Goal: Communication & Community: Answer question/provide support

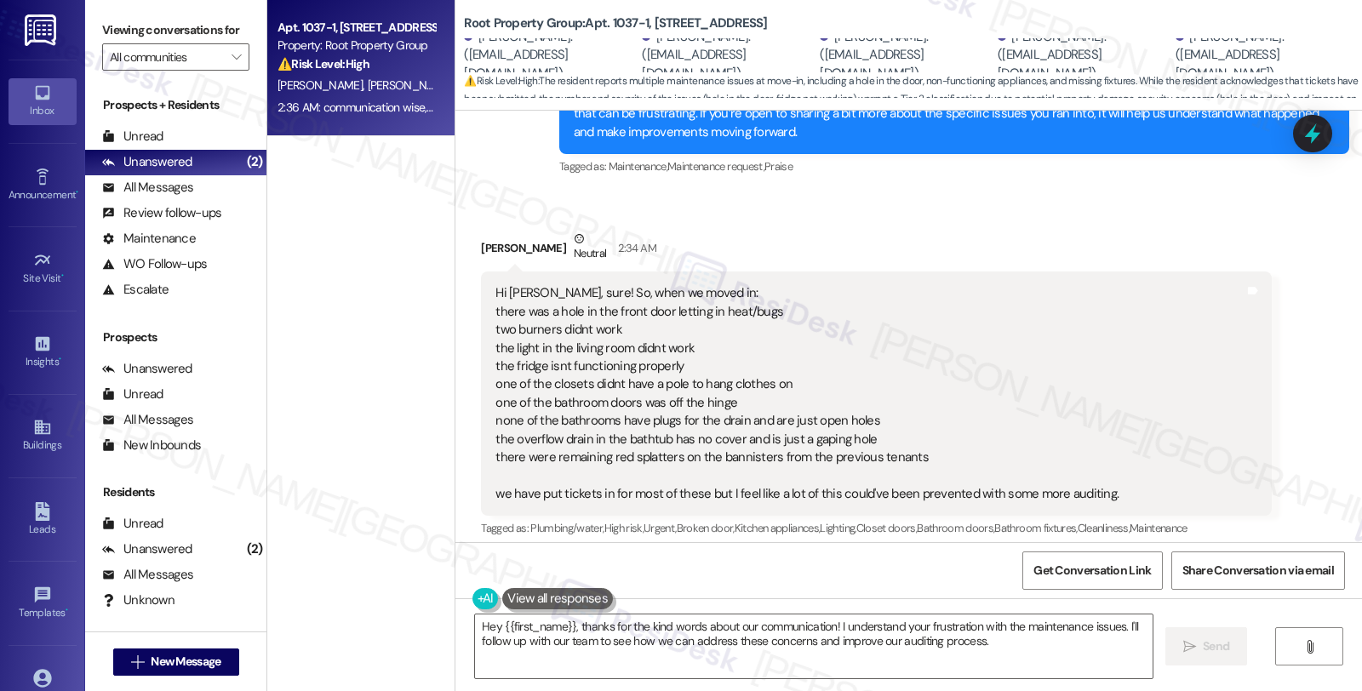
scroll to position [831, 0]
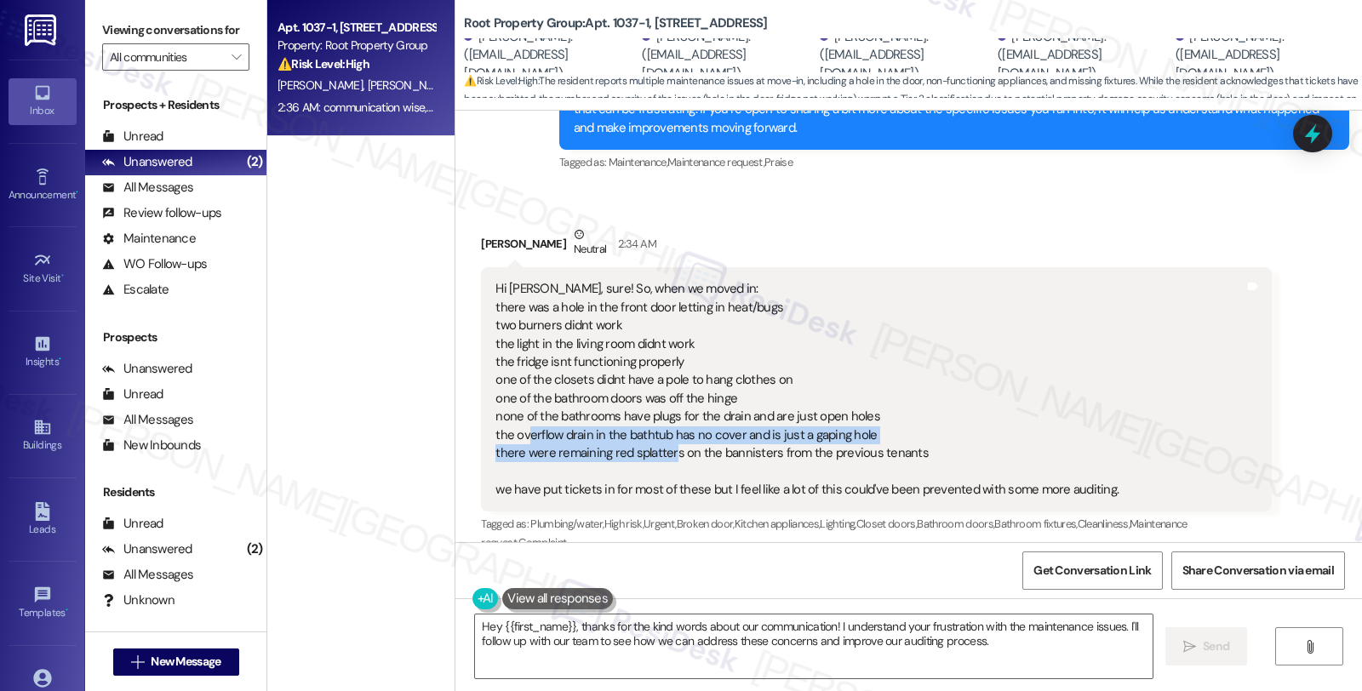
drag, startPoint x: 661, startPoint y: 449, endPoint x: 699, endPoint y: 454, distance: 38.5
click at [699, 454] on div "Hi [PERSON_NAME], sure! So, when we moved in: there was a hole in the front doo…" at bounding box center [806, 389] width 623 height 219
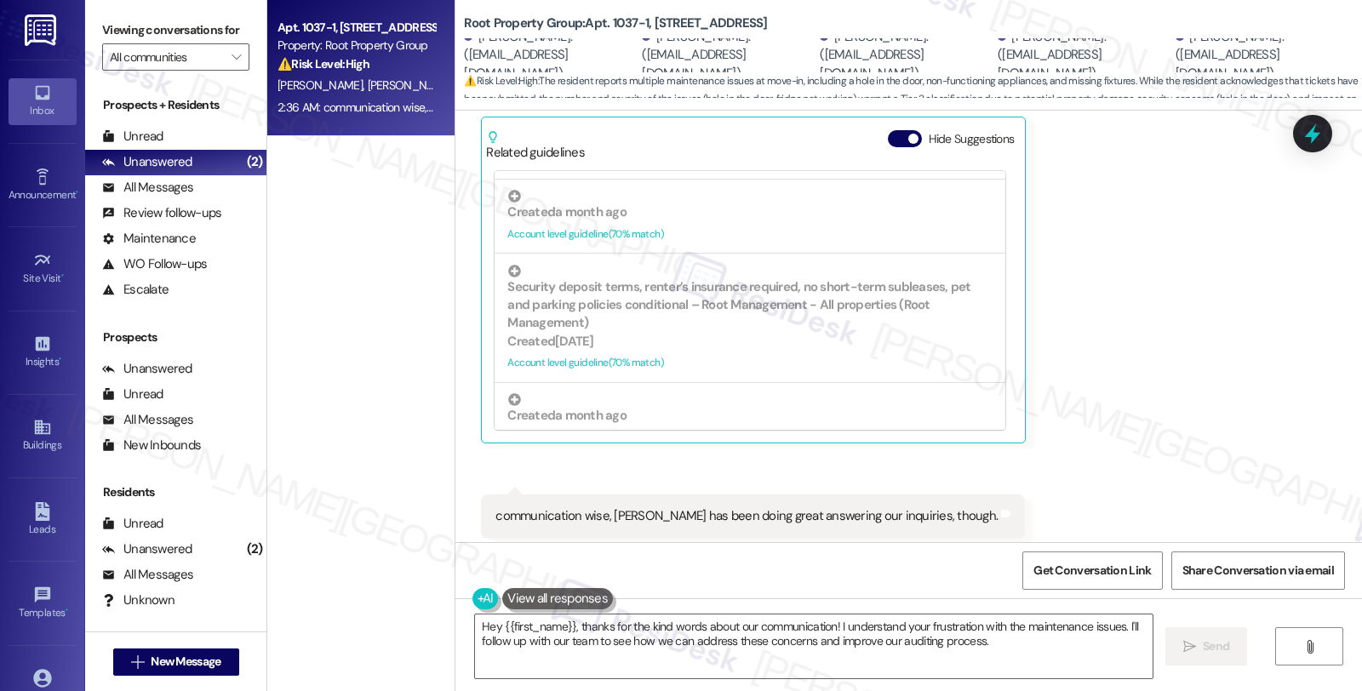
scroll to position [1304, 0]
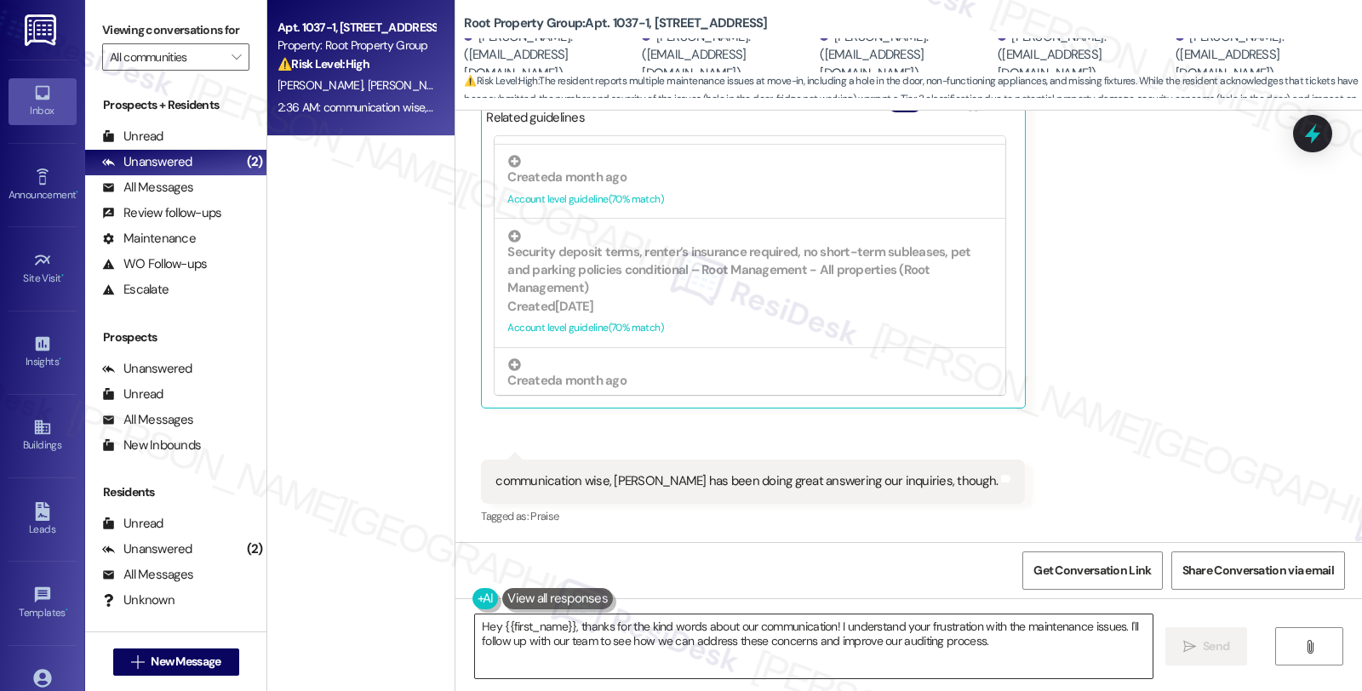
drag, startPoint x: 567, startPoint y: 623, endPoint x: 567, endPoint y: 632, distance: 9.4
click at [505, 623] on textarea "Hey {{first_name}}, thanks for the kind words about our communication! I unders…" at bounding box center [813, 646] width 677 height 64
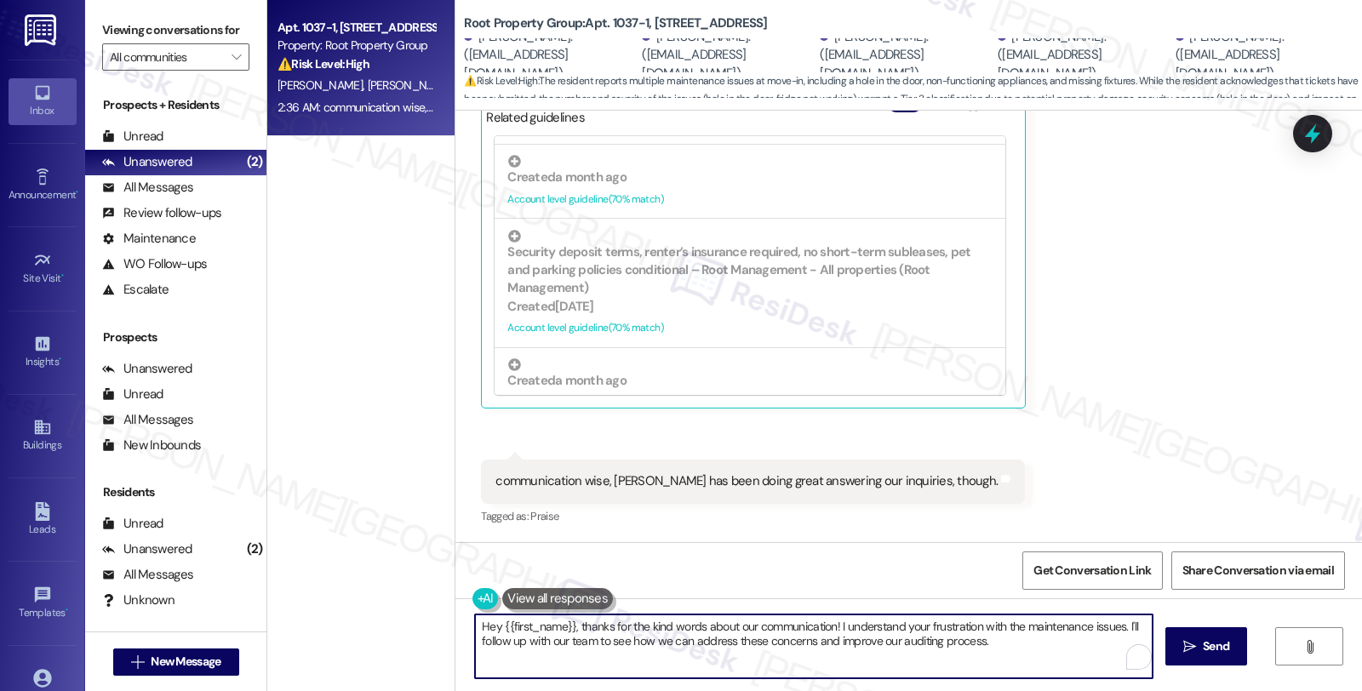
click at [475, 631] on textarea "Hey {{first_name}}, thanks for the kind words about our communication! I unders…" at bounding box center [813, 646] width 677 height 64
click at [475, 627] on textarea "Hey {{first_name}}, thanks for the kind words about our communication! I unders…" at bounding box center [813, 646] width 677 height 64
drag, startPoint x: 1023, startPoint y: 626, endPoint x: 1027, endPoint y: 650, distance: 24.2
click at [1027, 650] on textarea "Thanks for the kind words about our communication! I understand your frustratio…" at bounding box center [813, 646] width 677 height 64
click at [1094, 626] on textarea "Thanks for the kind words about our communication! I understand your frustratio…" at bounding box center [813, 646] width 677 height 64
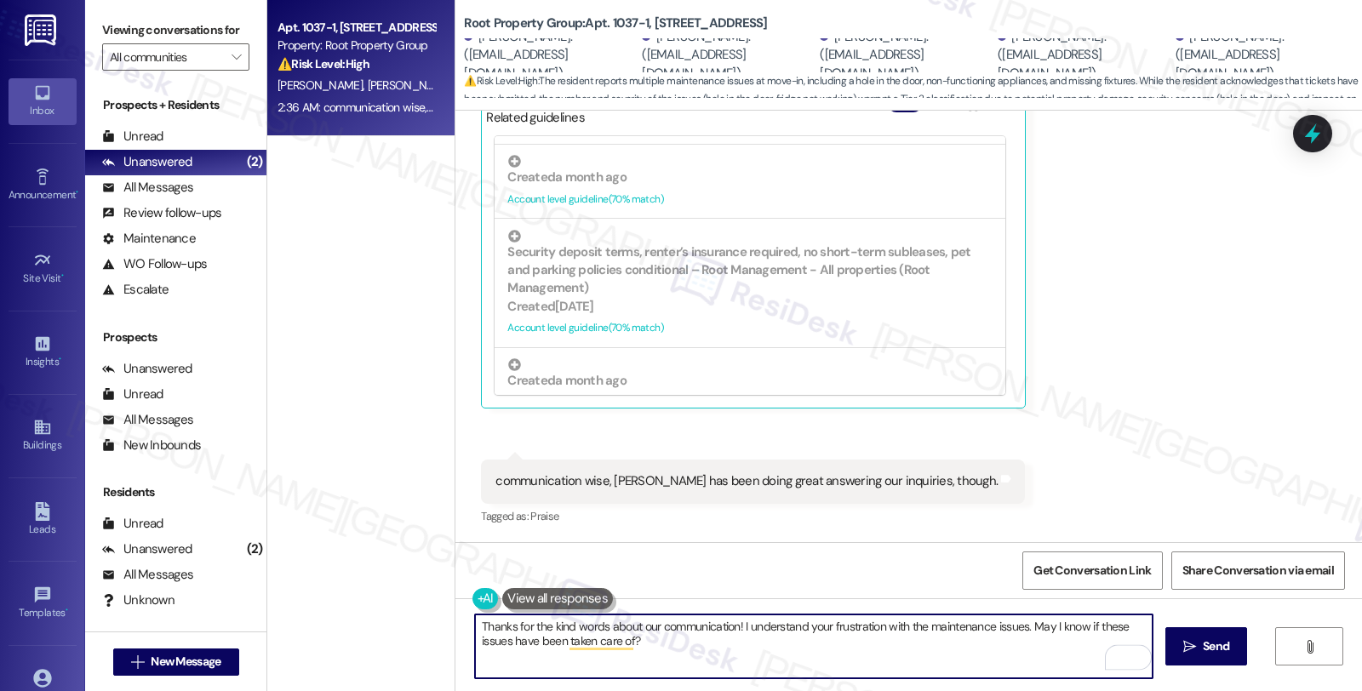
click at [1094, 626] on textarea "Thanks for the kind words about our communication! I understand your frustratio…" at bounding box center [813, 646] width 677 height 64
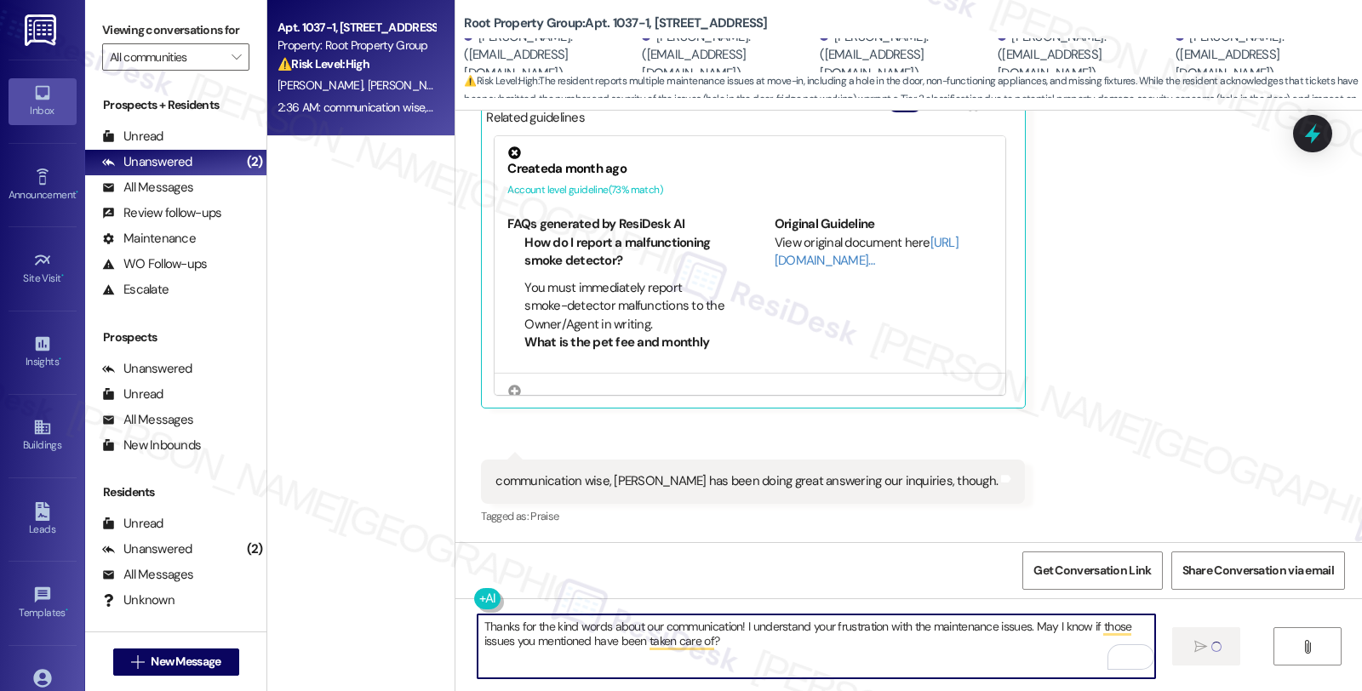
type textarea "Thanks for the kind words about our communication! I understand your frustratio…"
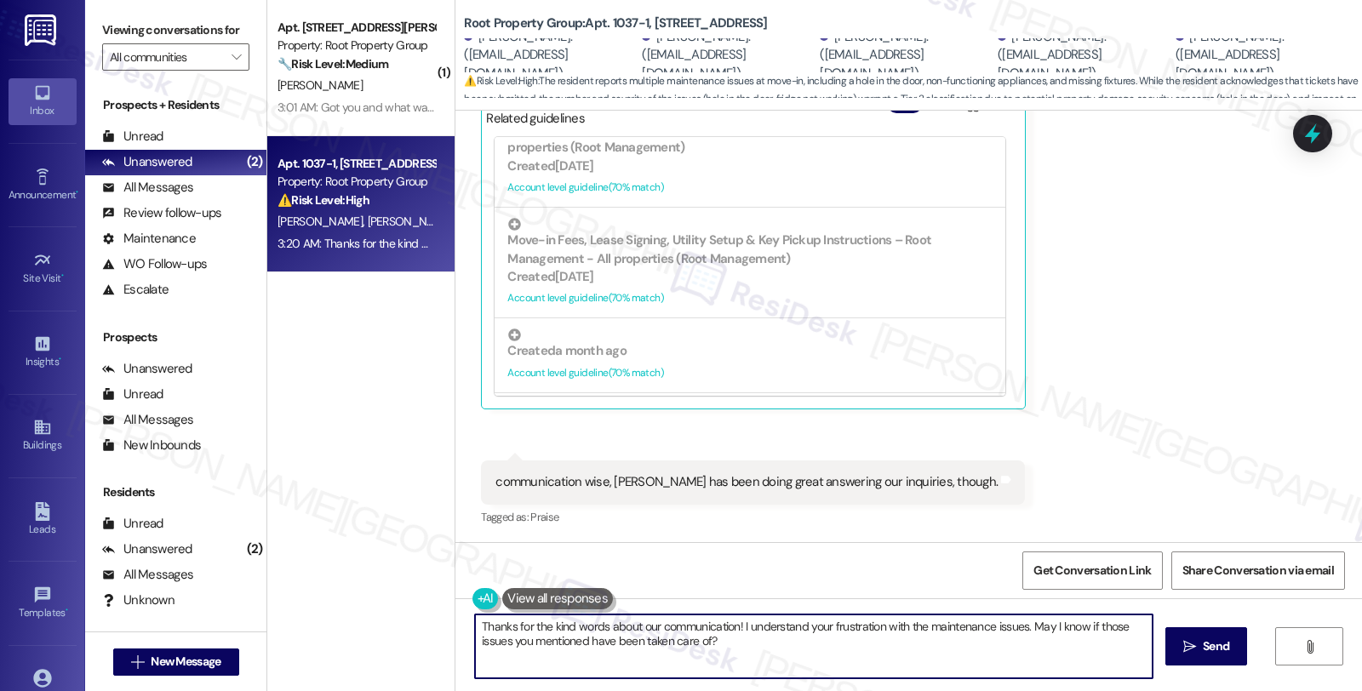
scroll to position [1440, 0]
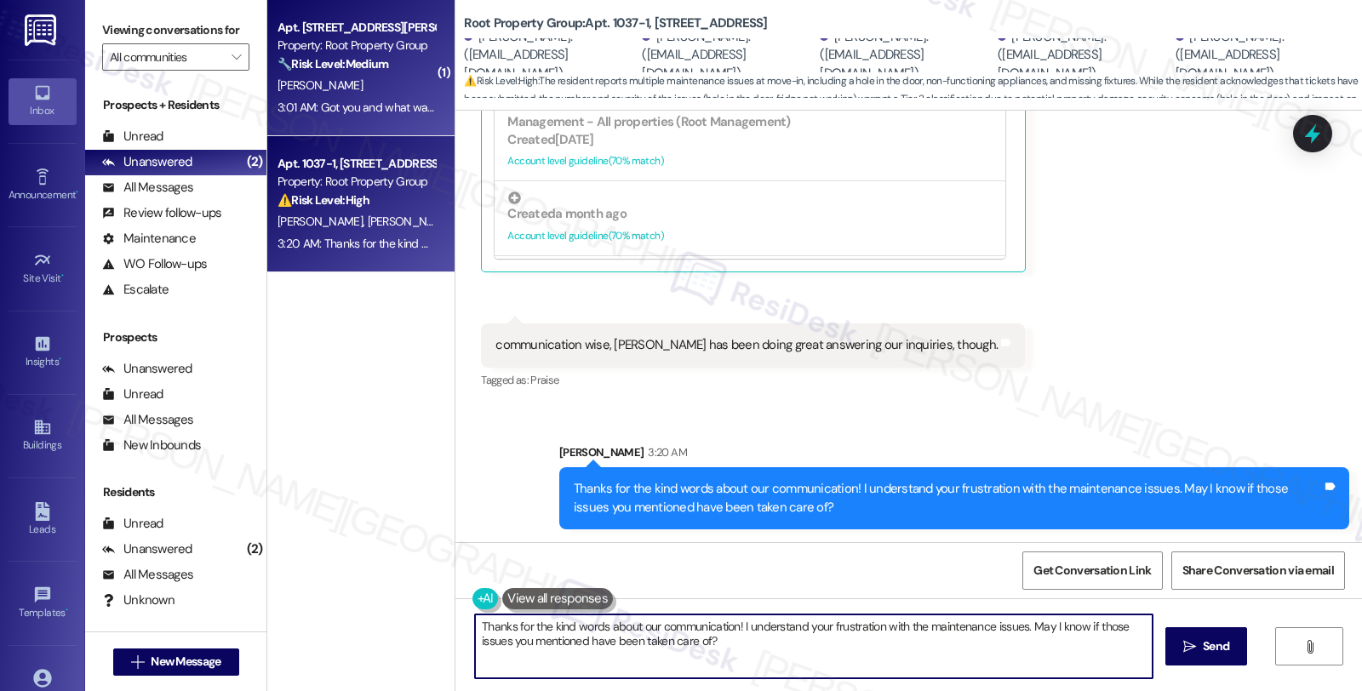
click at [315, 66] on strong "🔧 Risk Level: Medium" at bounding box center [332, 63] width 111 height 15
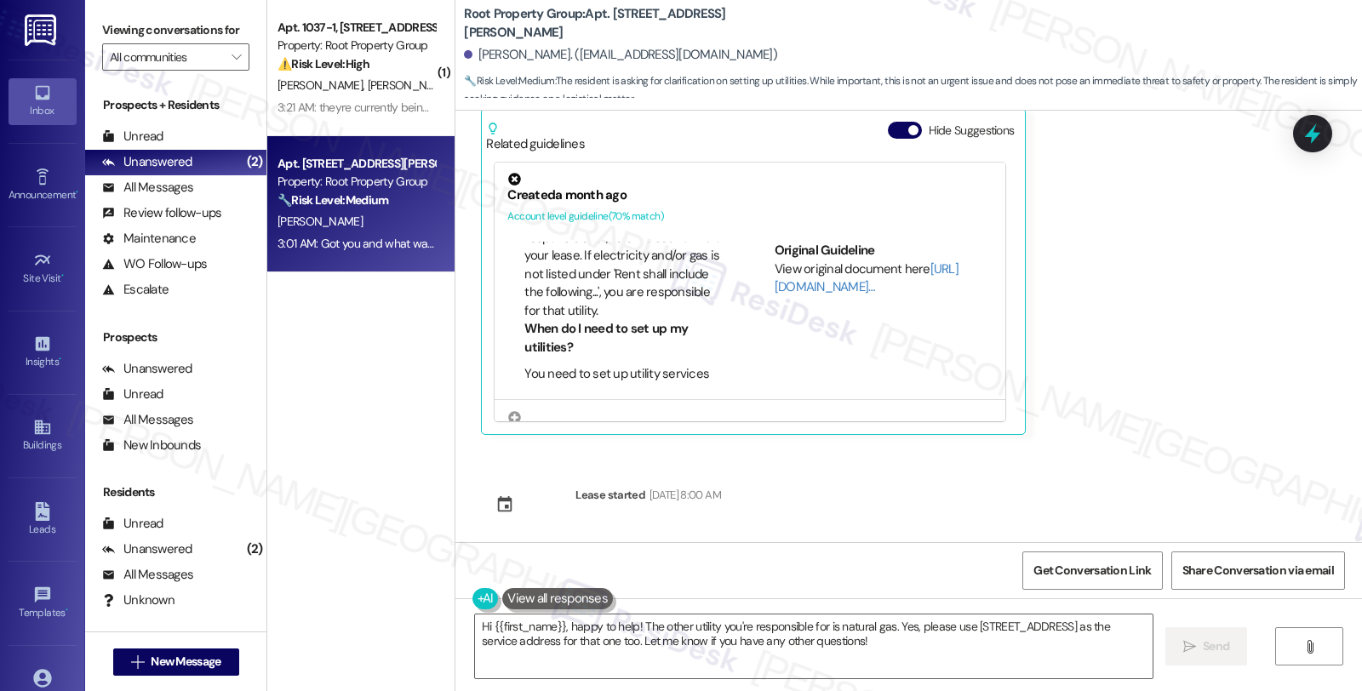
scroll to position [0, 0]
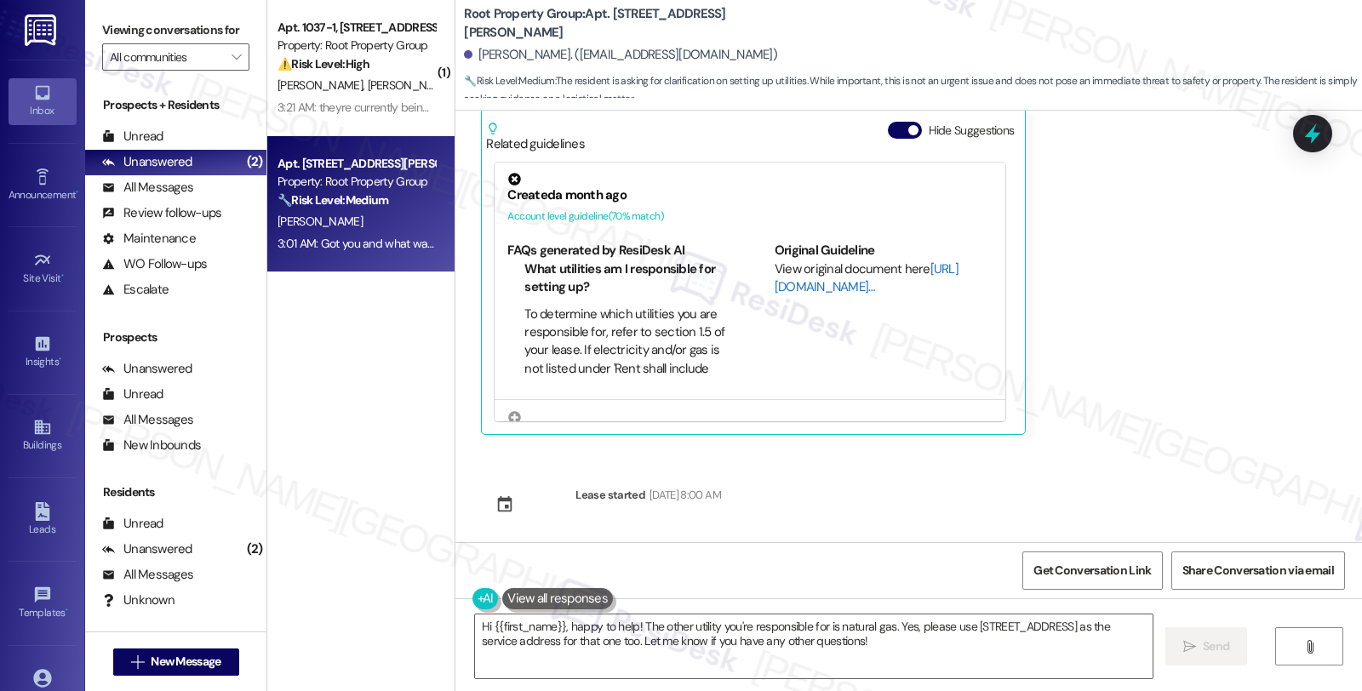
click at [788, 281] on link "[URL][DOMAIN_NAME]…" at bounding box center [866, 277] width 184 height 35
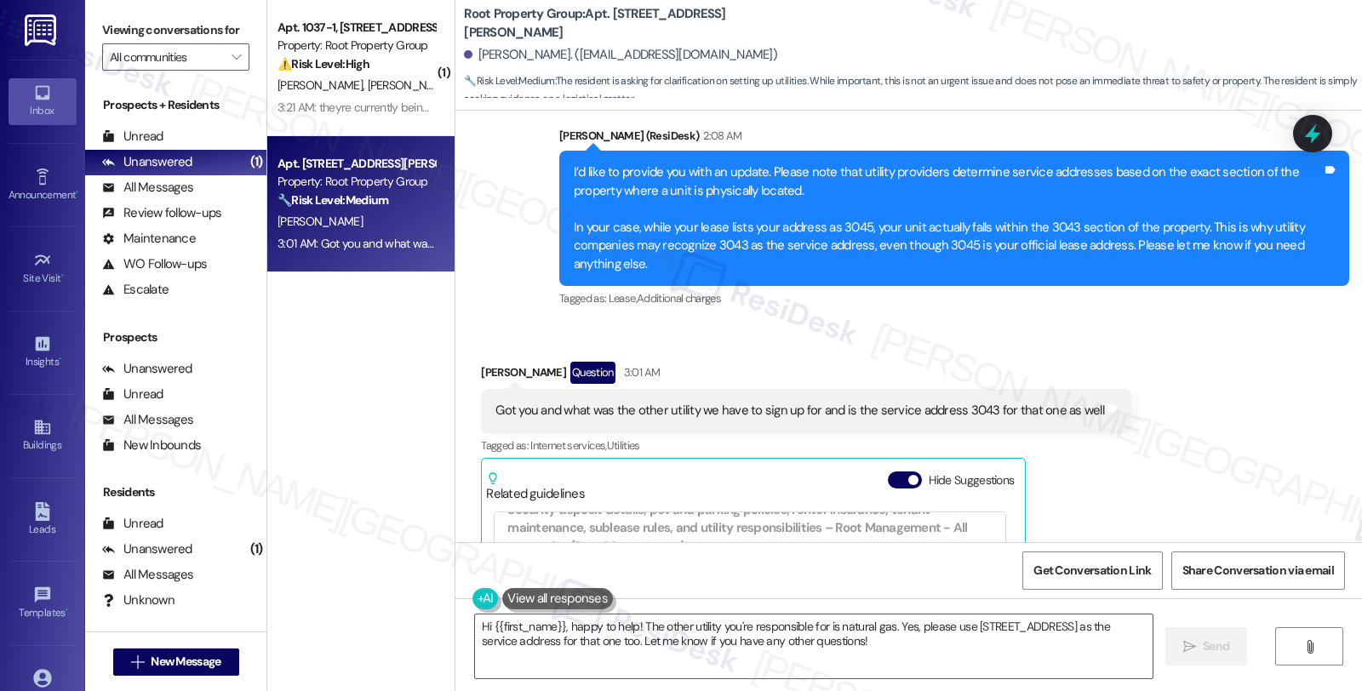
scroll to position [954, 0]
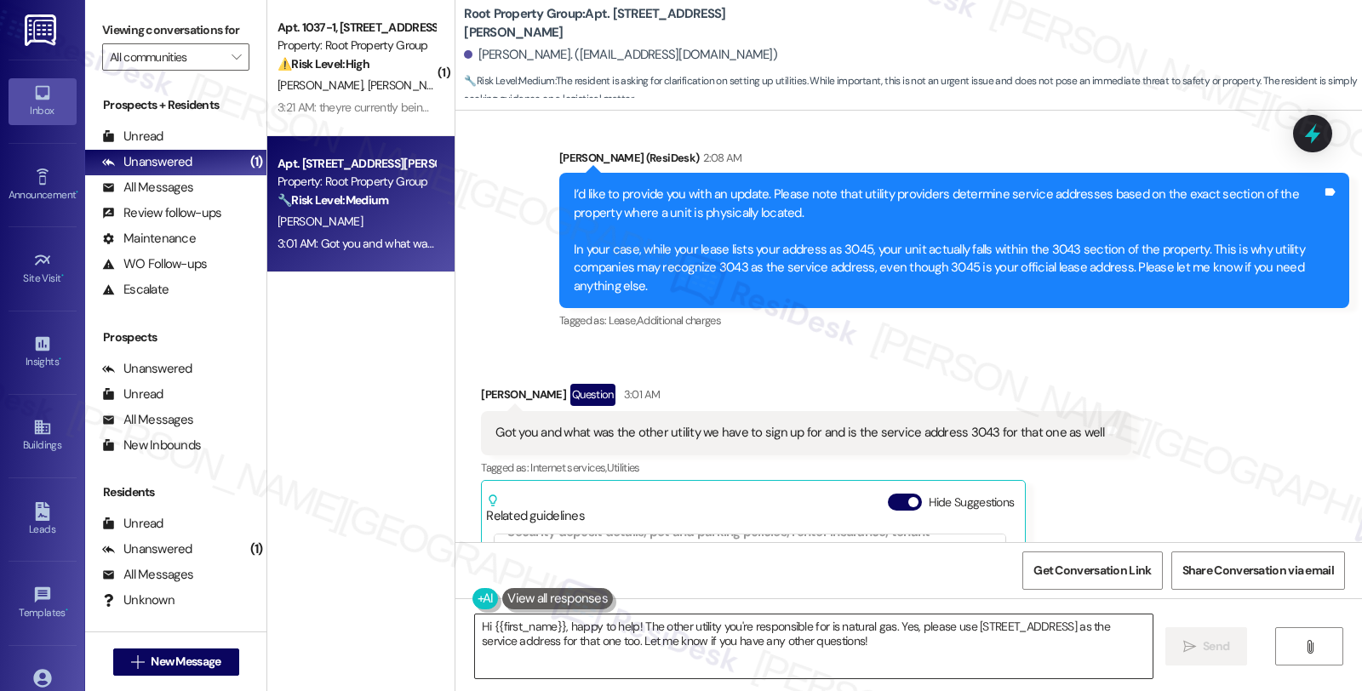
click at [851, 642] on textarea "Hi {{first_name}}, happy to help! The other utility you're responsible for is n…" at bounding box center [813, 646] width 677 height 64
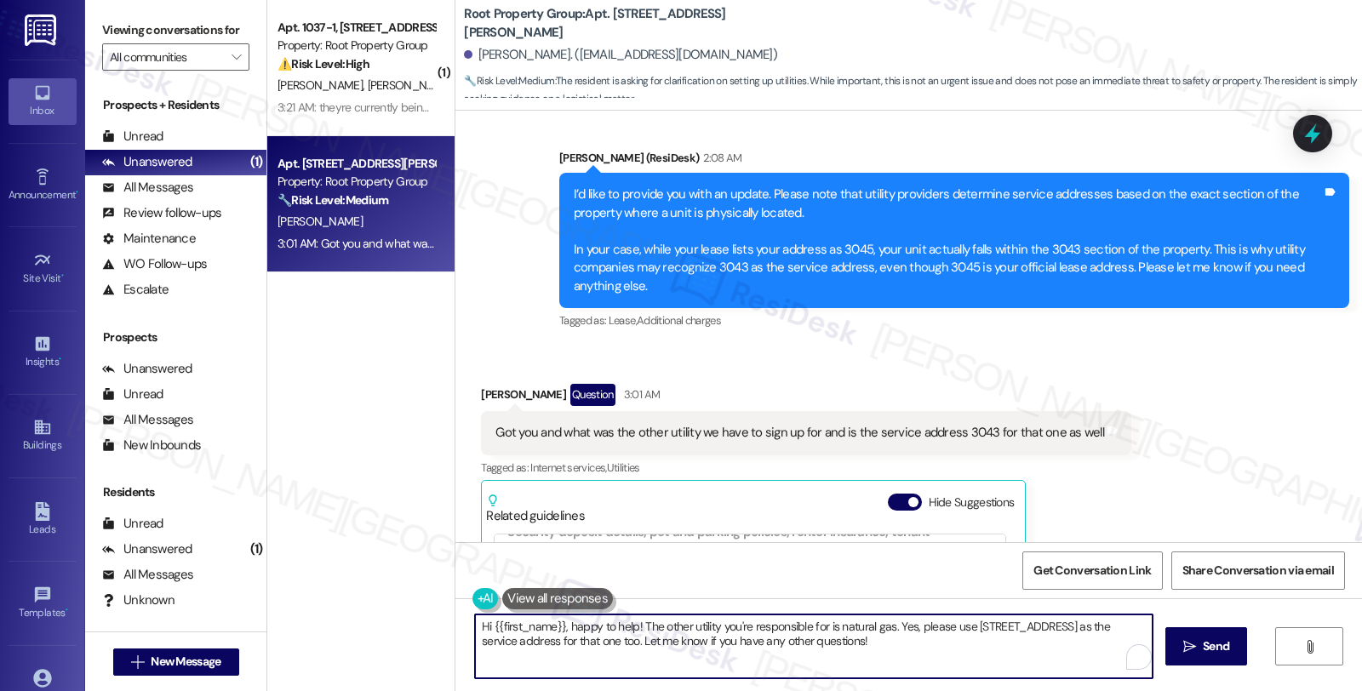
click at [889, 642] on textarea "Hi {{first_name}}, happy to help! The other utility you're responsible for is n…" at bounding box center [813, 646] width 677 height 64
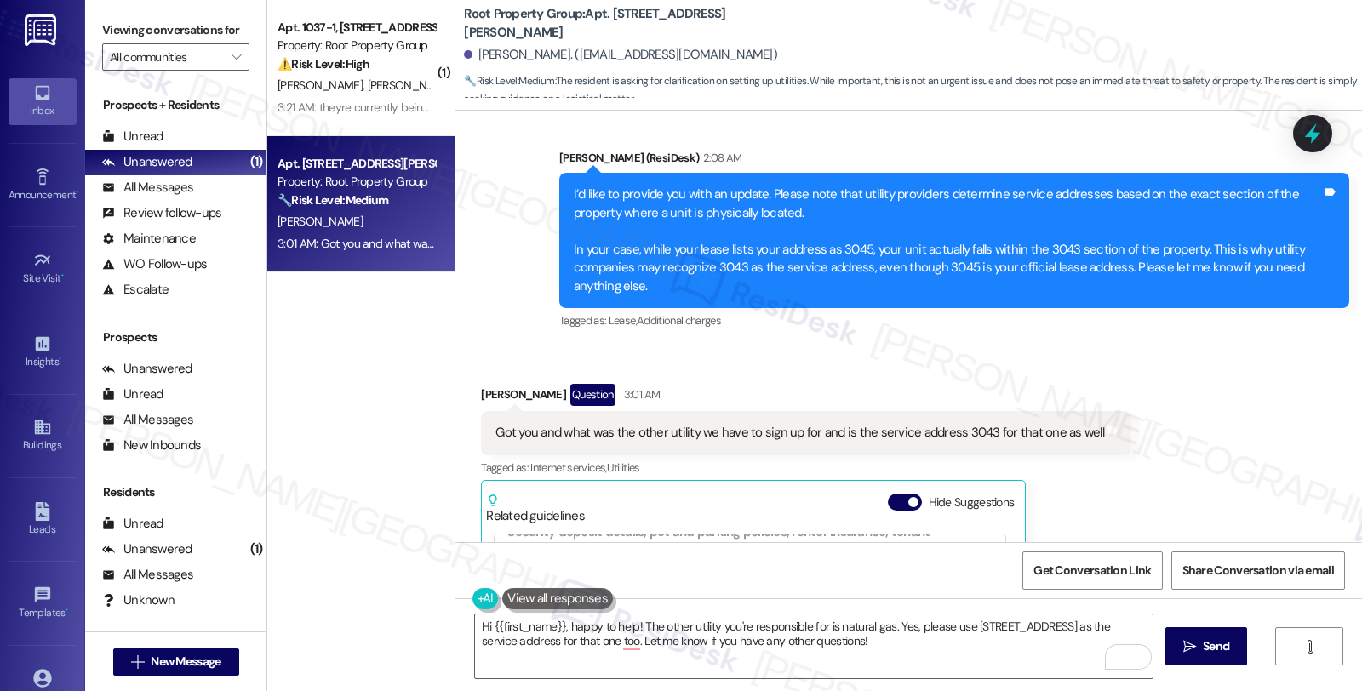
click at [1208, 402] on div "Received via SMS [PERSON_NAME] Question 3:01 AM Got you and what was the other …" at bounding box center [908, 582] width 906 height 474
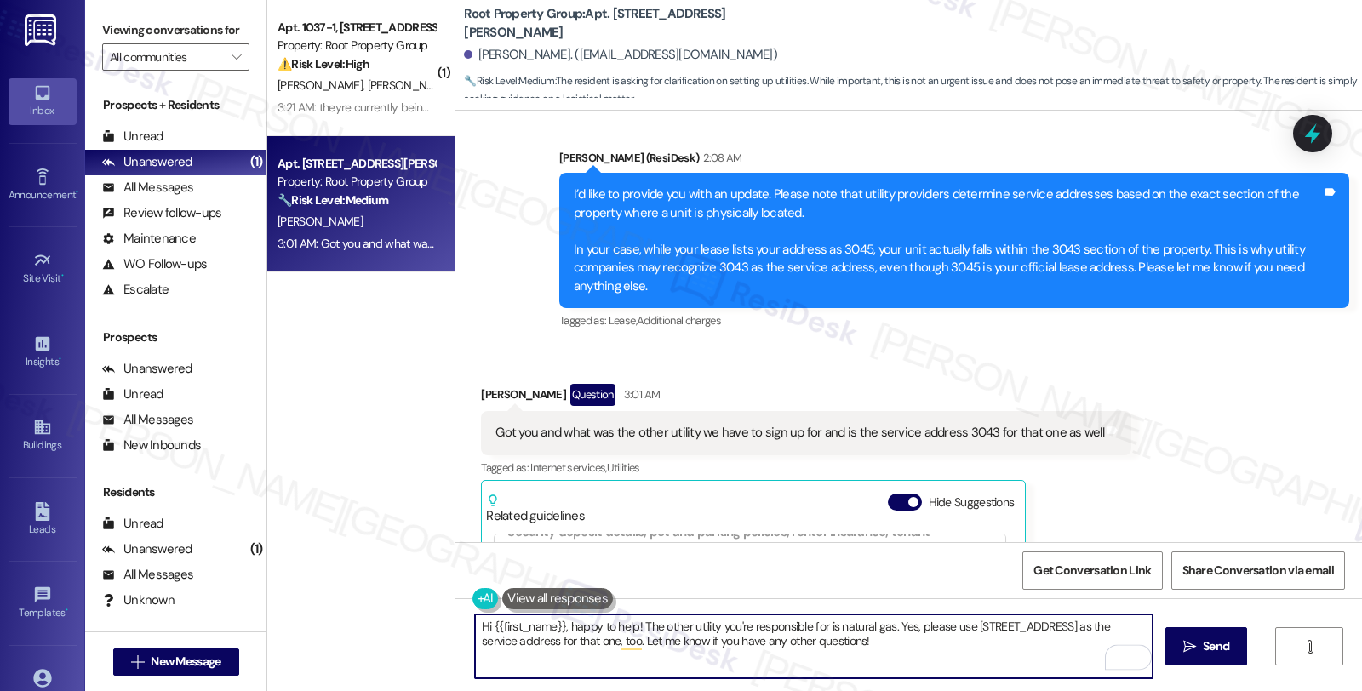
type textarea "Hi {{first_name}}, happy to help! The other utility you're responsible for is n…"
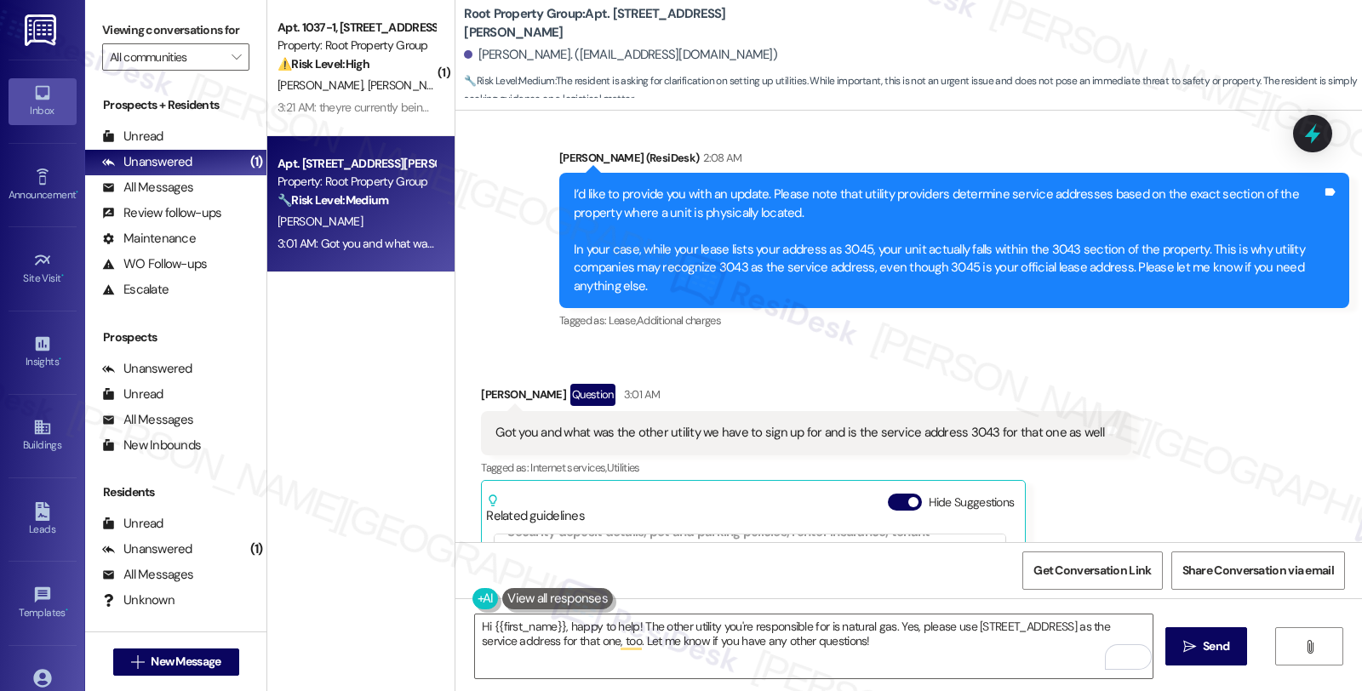
click at [1121, 344] on div "Sent via SMS [PERSON_NAME] (ResiDesk) 2:08 AM I’d like to provide you with an u…" at bounding box center [953, 240] width 815 height 209
click at [948, 640] on textarea "Hi {{first_name}}, happy to help! The other utility you're responsible for is n…" at bounding box center [813, 646] width 677 height 64
click at [1206, 634] on button " Send" at bounding box center [1206, 646] width 83 height 38
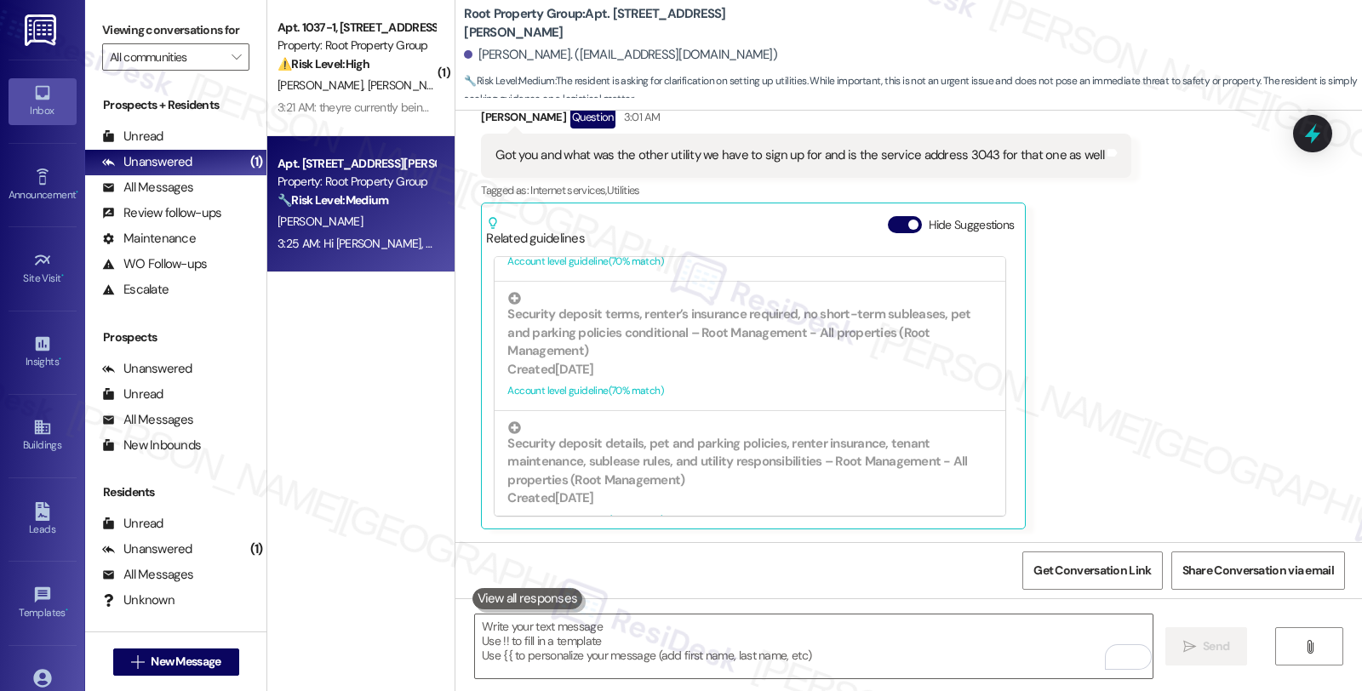
scroll to position [1469, 0]
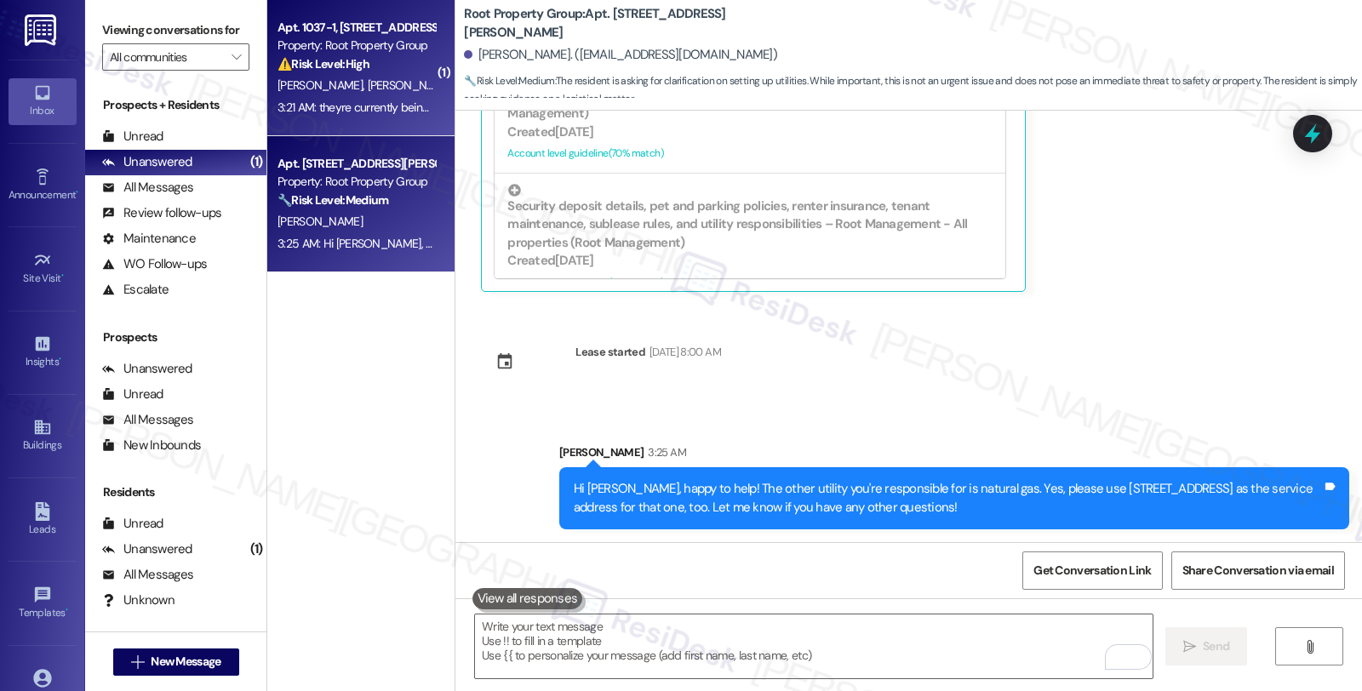
click at [372, 44] on div "Property: Root Property Group" at bounding box center [355, 46] width 157 height 18
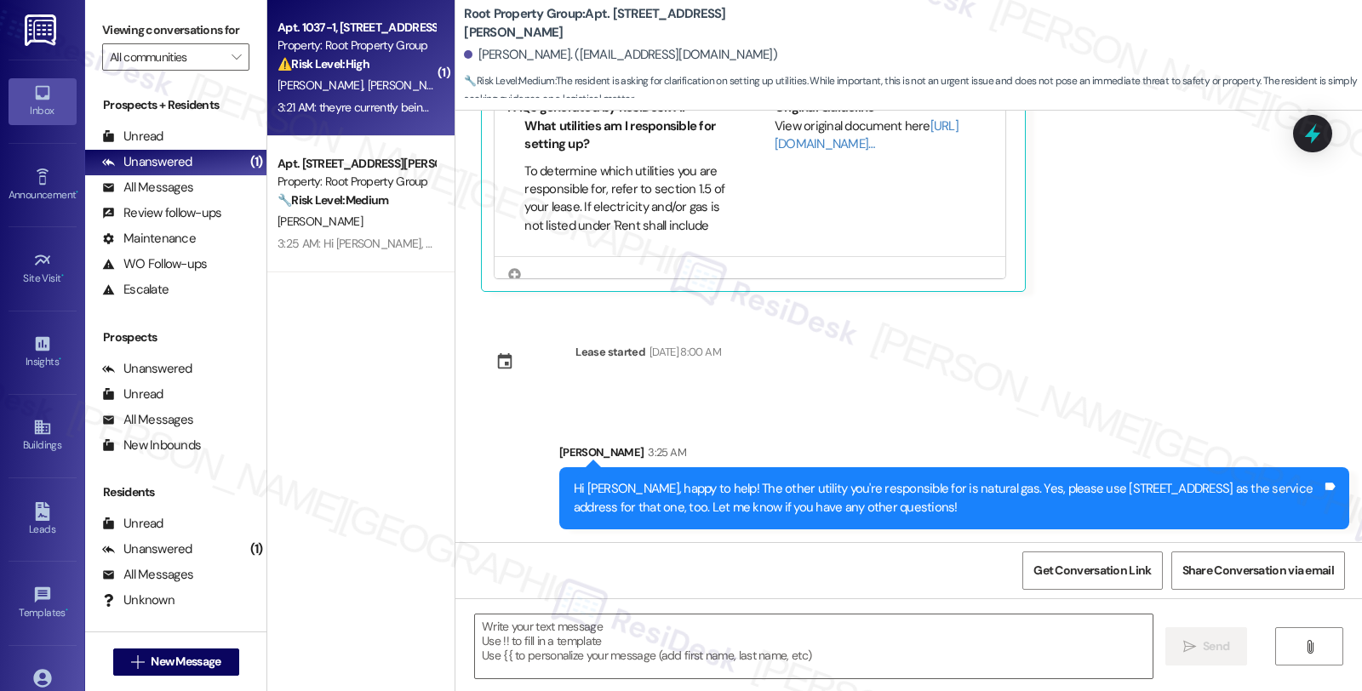
type textarea "Fetching suggested responses. Please feel free to read through the conversation…"
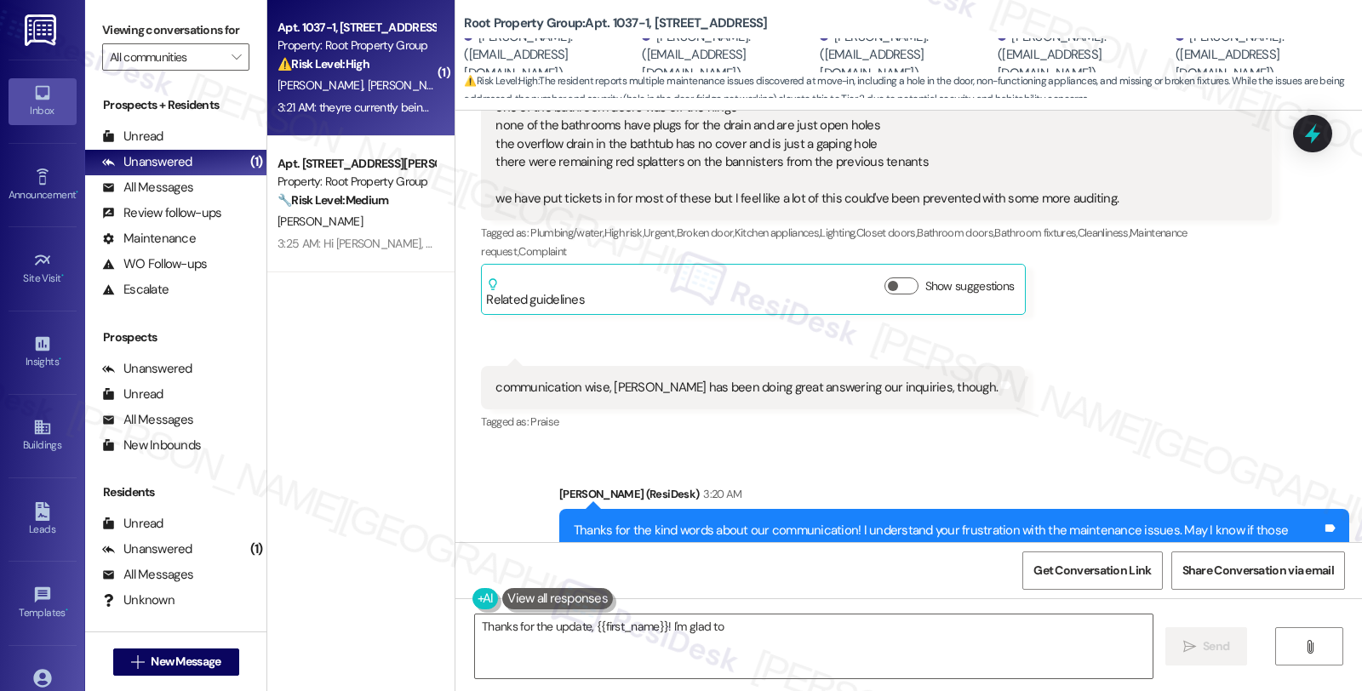
scroll to position [1332, 0]
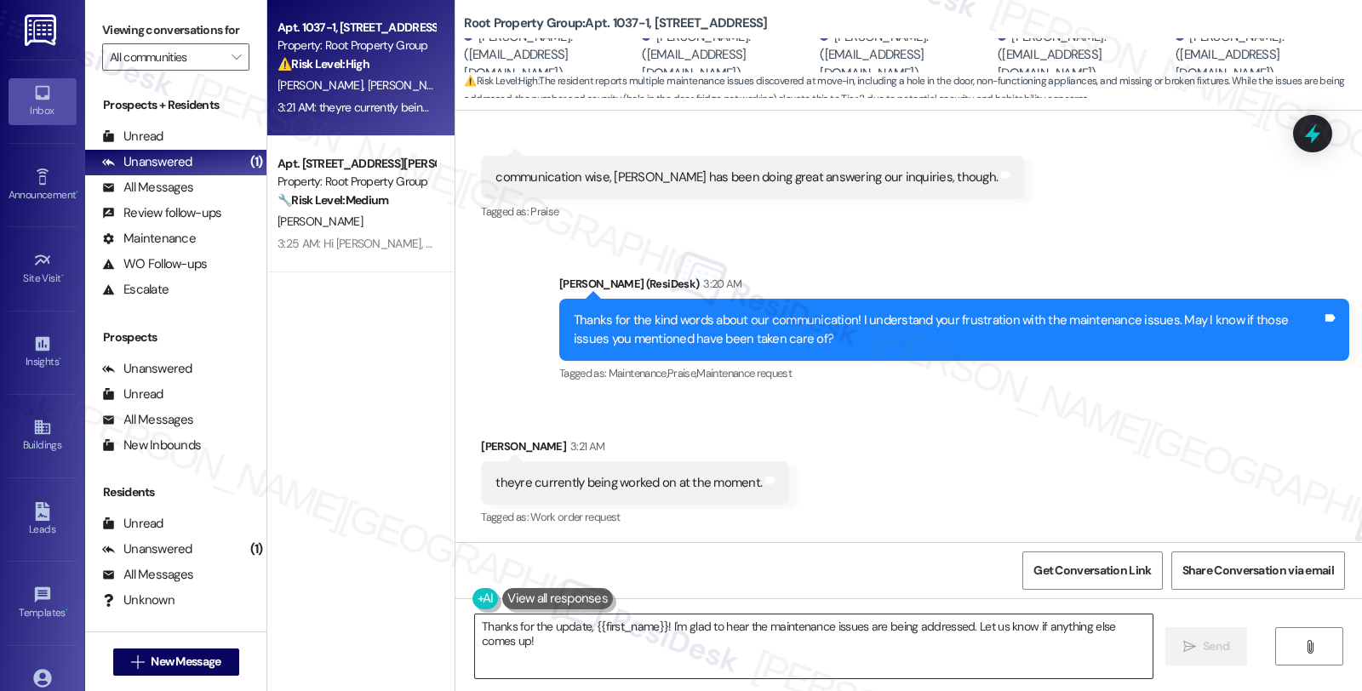
click at [475, 628] on textarea "Thanks for the update, {{first_name}}! I'm glad to hear the maintenance issues …" at bounding box center [813, 646] width 677 height 64
click at [679, 659] on textarea "Got it! I'm glad to hear the maintenance issues are being addressed. Let us kno…" at bounding box center [813, 646] width 677 height 64
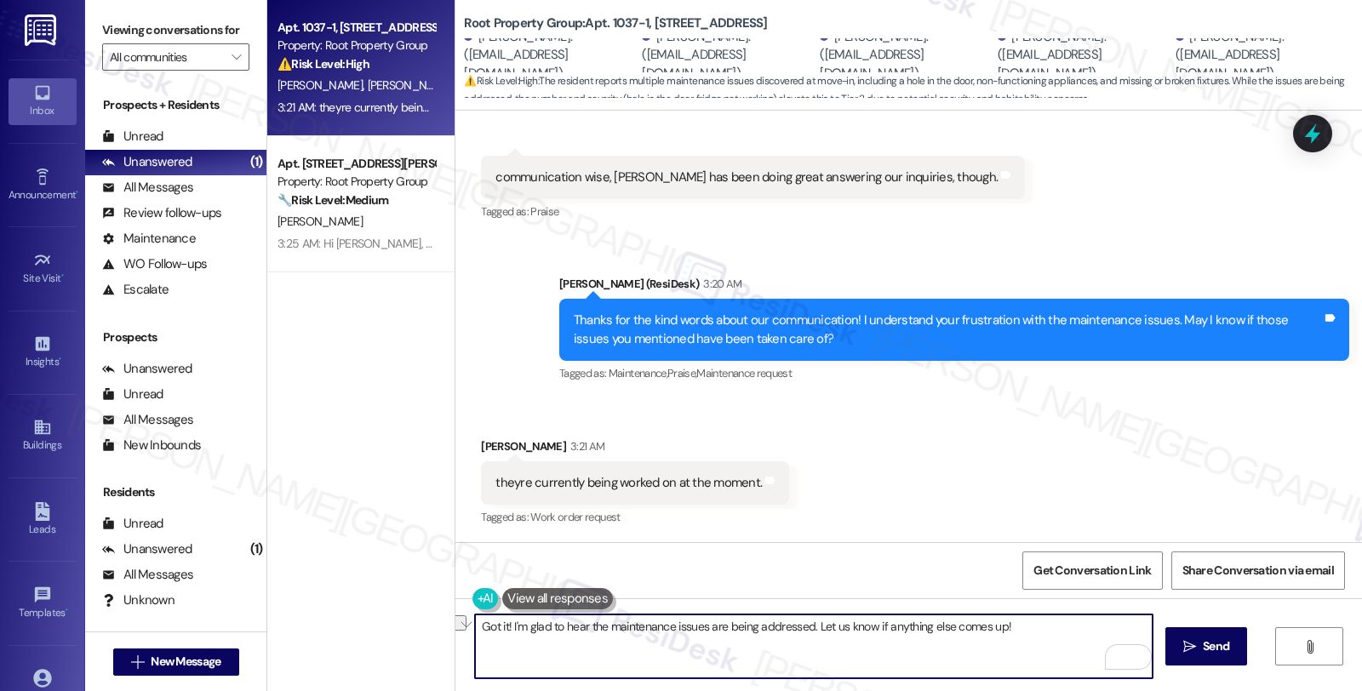
drag, startPoint x: 810, startPoint y: 630, endPoint x: 1068, endPoint y: 631, distance: 257.8
click at [1068, 631] on textarea "Got it! I'm glad to hear the maintenance issues are being addressed. Let us kno…" at bounding box center [813, 646] width 677 height 64
paste textarea "Should you have other concerns, please feel free to reach out."
click at [1044, 636] on textarea "Got it! I'm glad to hear the maintenance issues are being addressed. Let us kno…" at bounding box center [813, 646] width 677 height 64
click at [1042, 625] on textarea "Got it! I'm glad to hear the maintenance issues are being addressed. Let us kno…" at bounding box center [813, 646] width 677 height 64
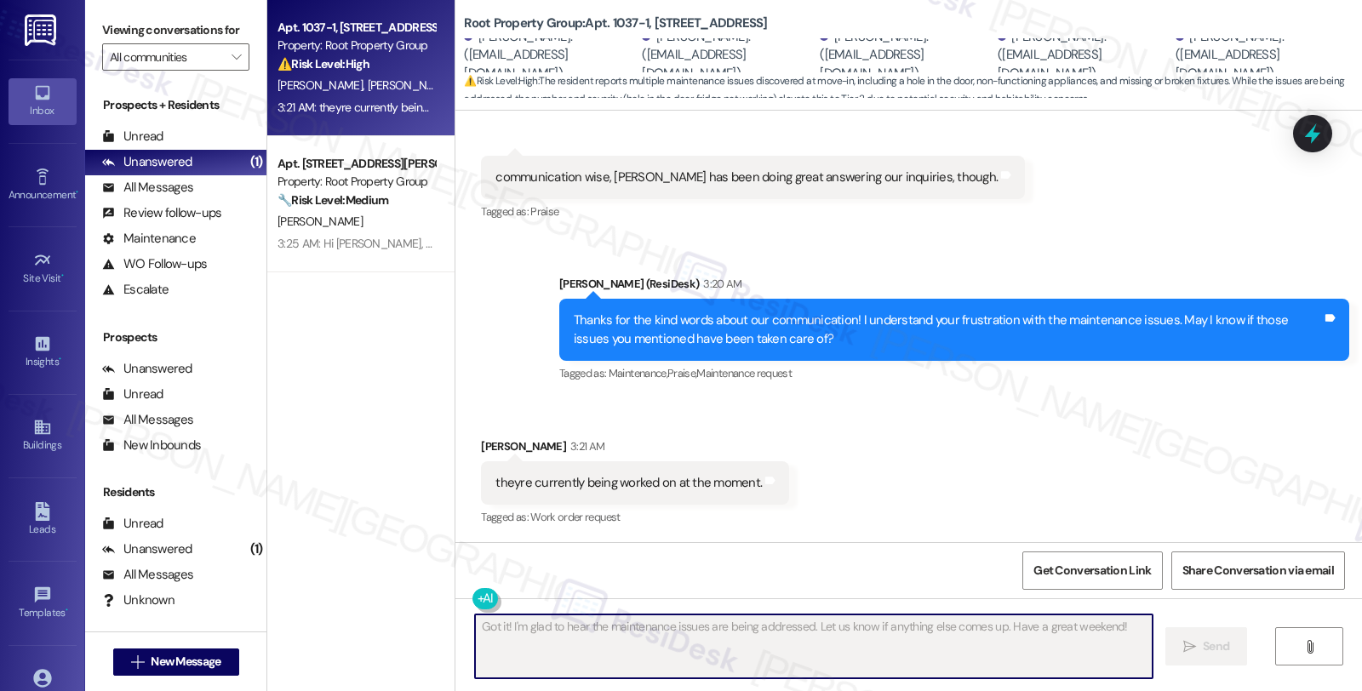
type textarea "Fetching suggested responses. Please feel free to read through the conversation…"
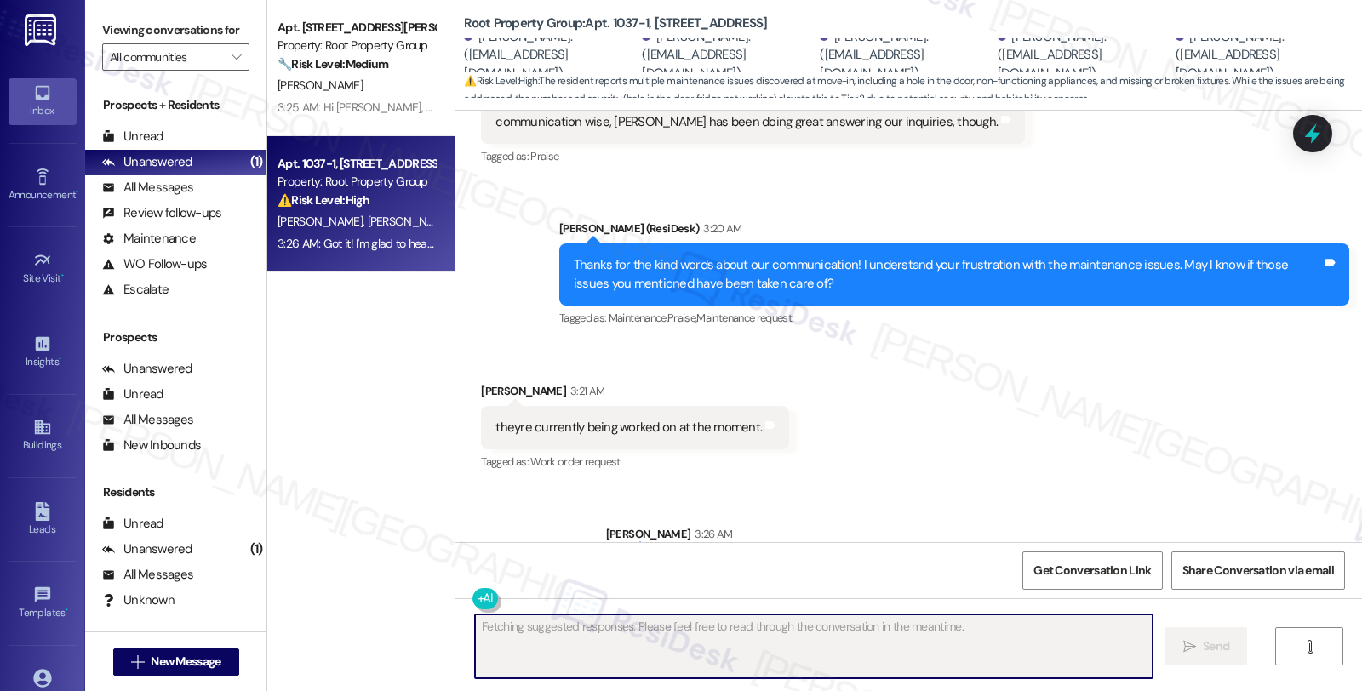
scroll to position [1451, 0]
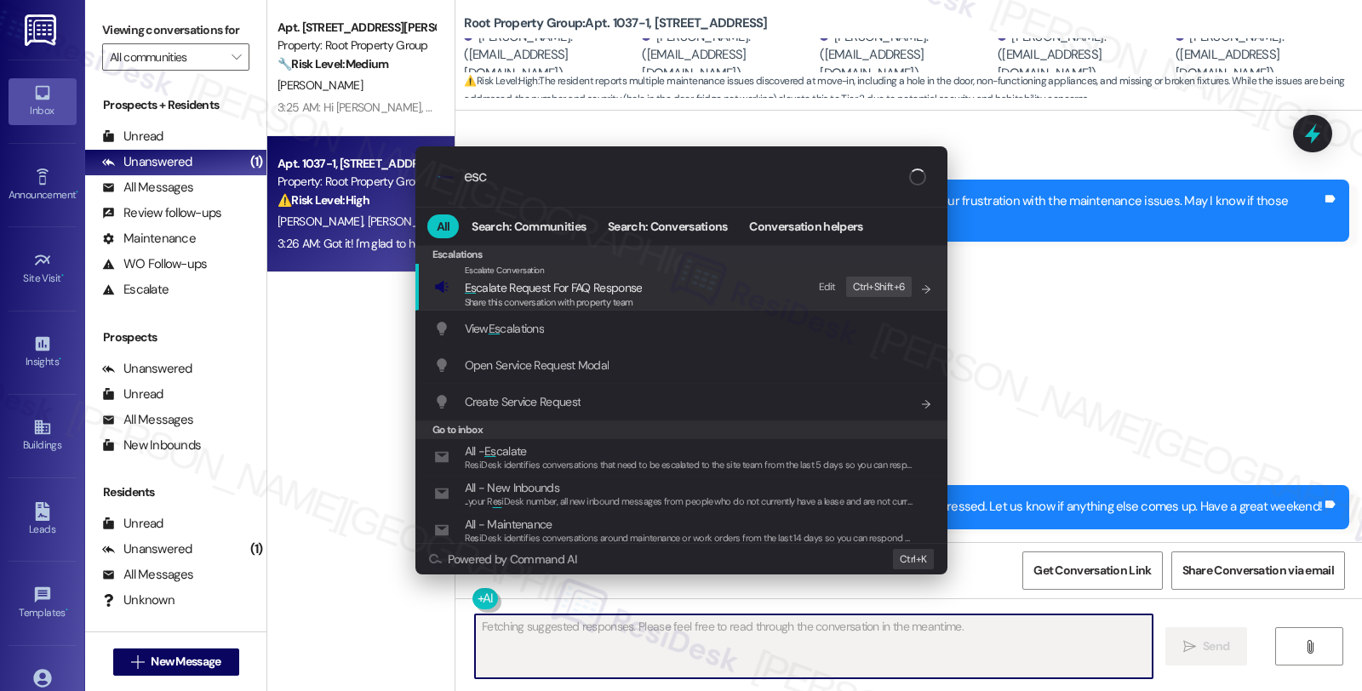
type input "esca"
type textarea "Updating..."
type input "esca;"
type textarea "Hi"
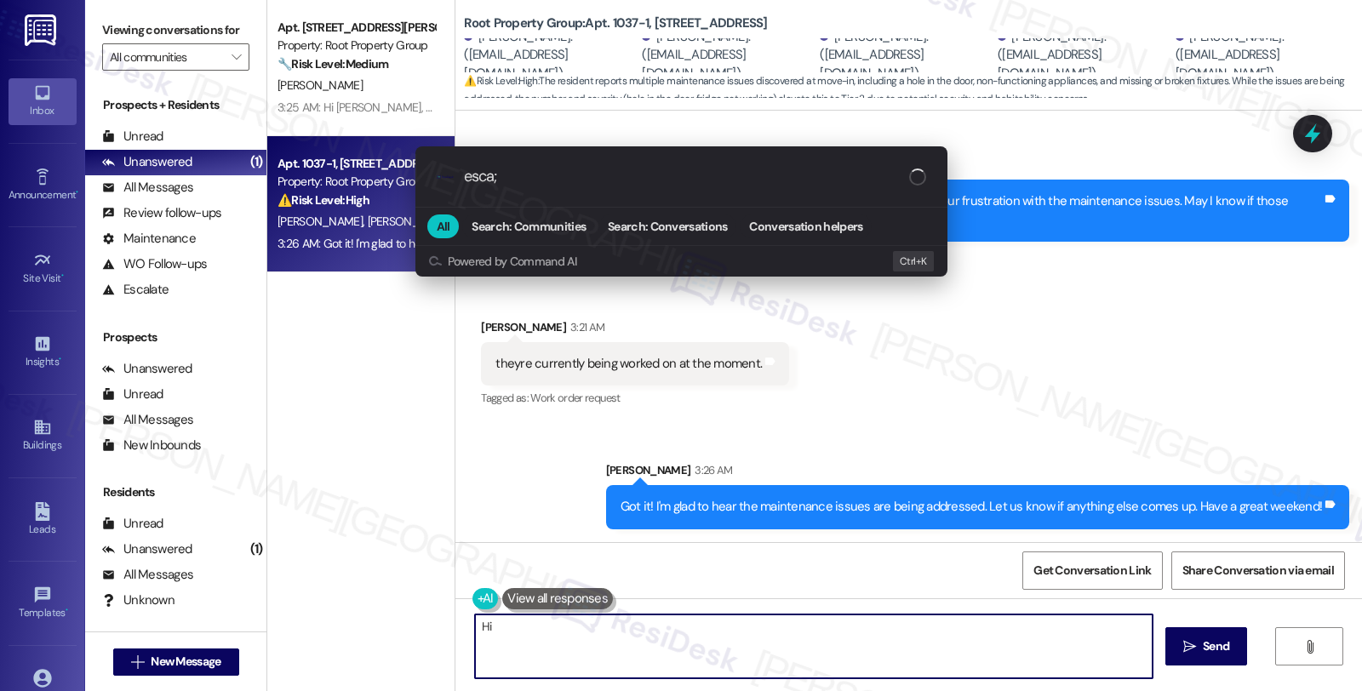
type input "esca;a"
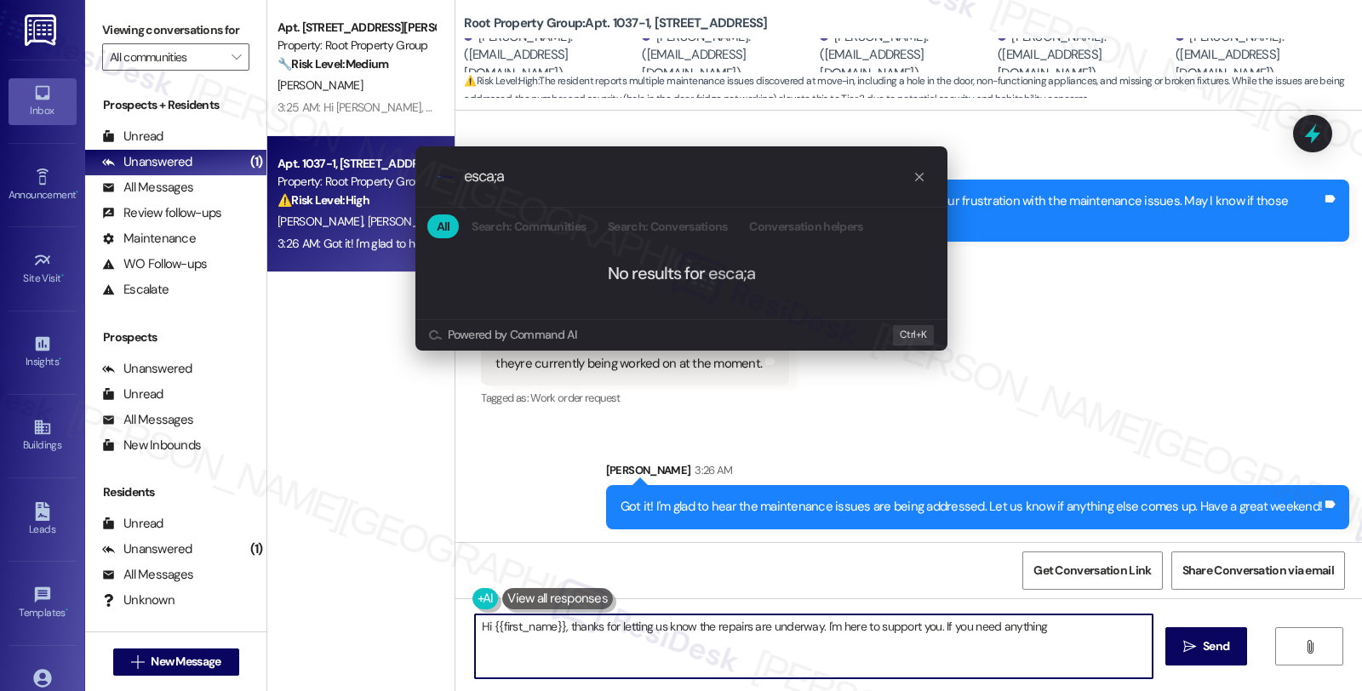
type textarea "Hi {{first_name}}, thanks for letting us know the repairs are underway. I'm her…"
type input "esca;"
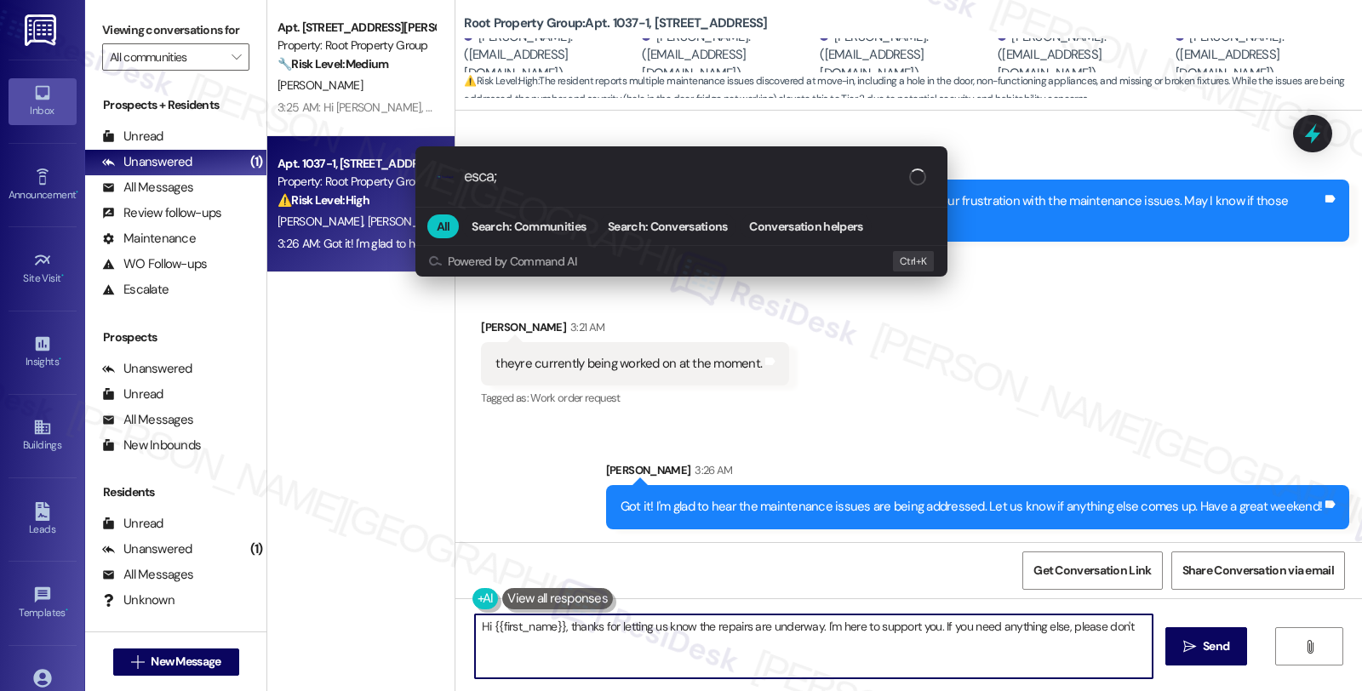
type textarea "Hi {{first_name}}, thanks for letting us know the repairs are underway. I'm her…"
type input "esca"
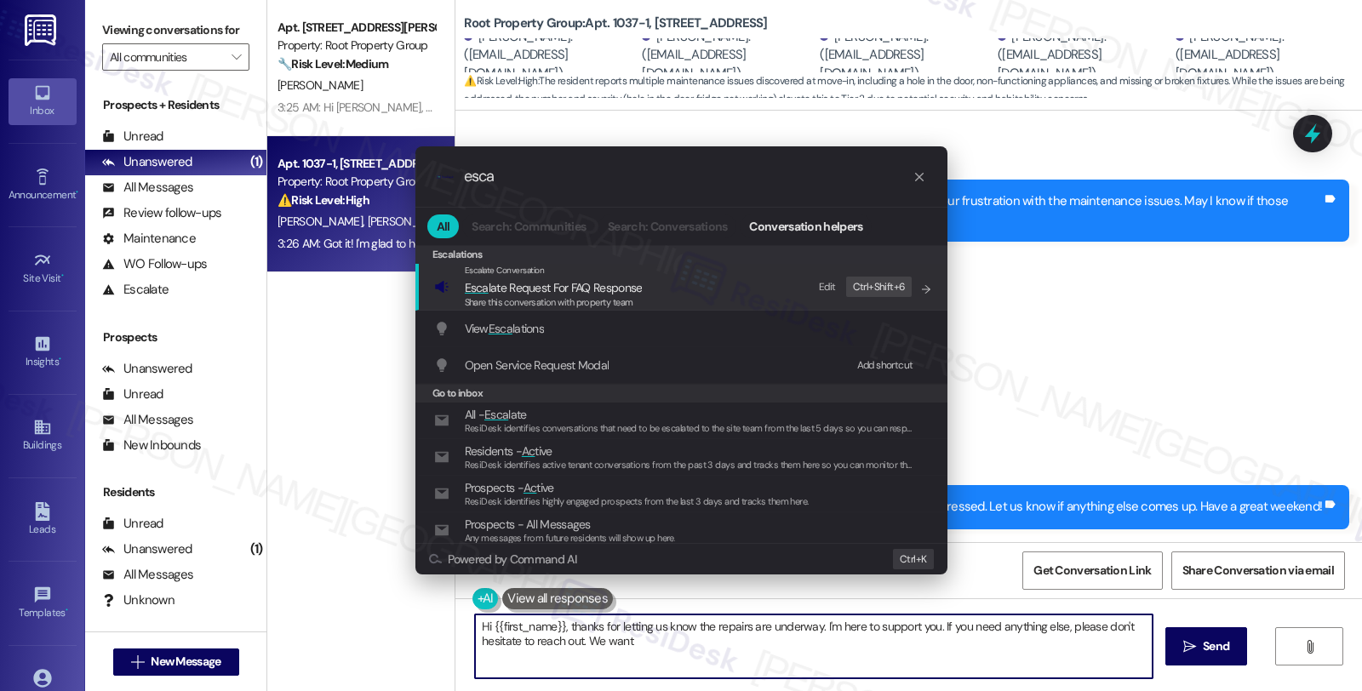
type textarea "Hi {{first_name}}, thanks for letting us know the repairs are underway. I'm her…"
type input "escal"
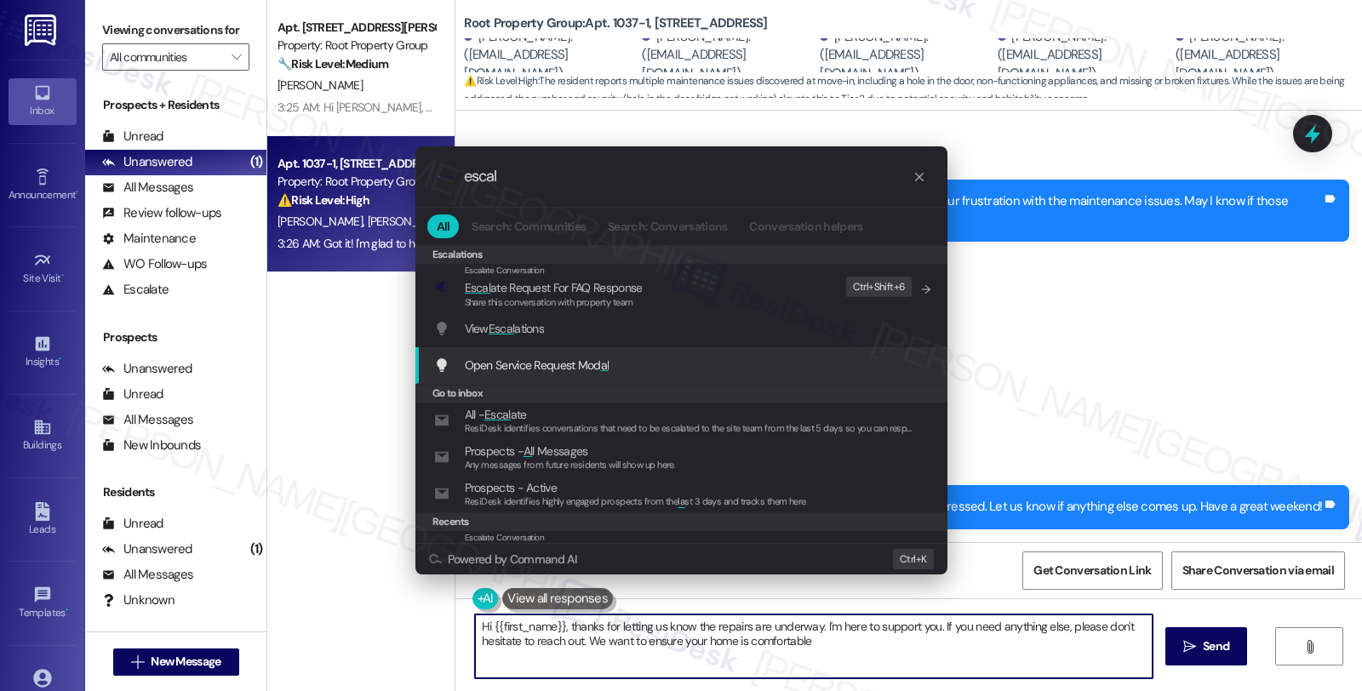
type textarea "Hi {{first_name}}, thanks for letting us know the repairs are underway. I'm her…"
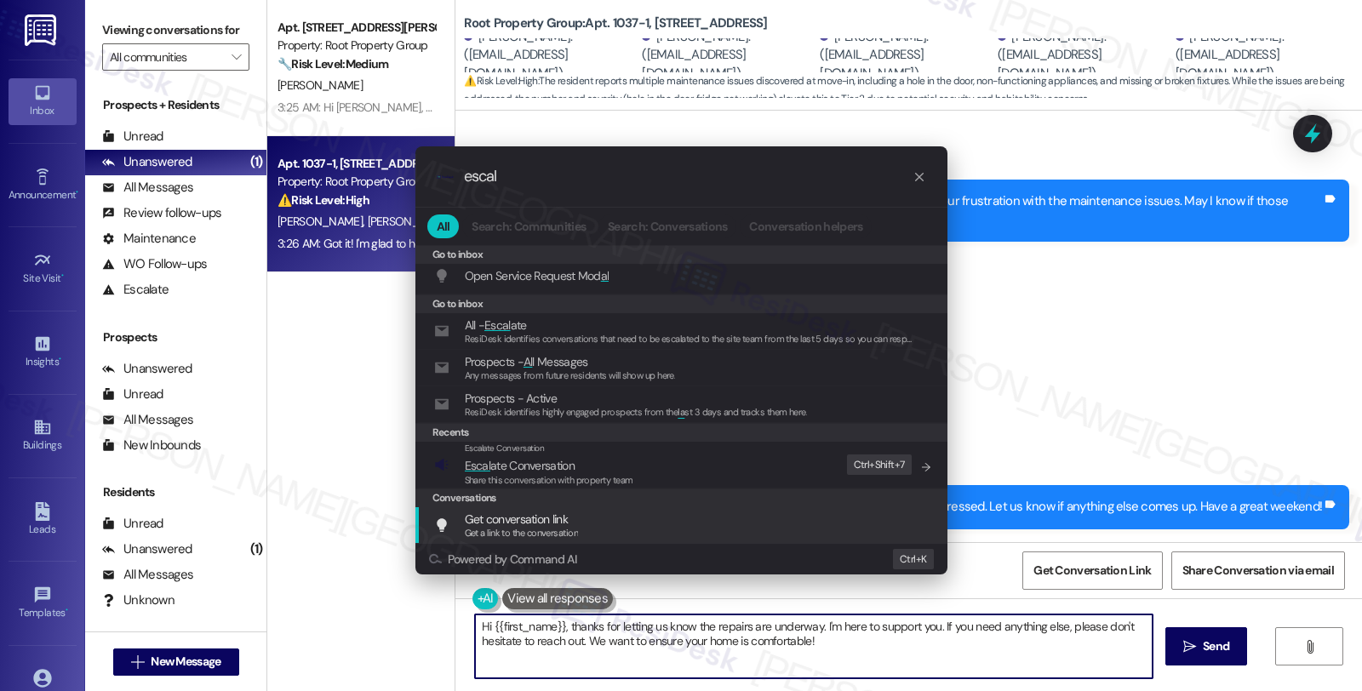
scroll to position [189, 0]
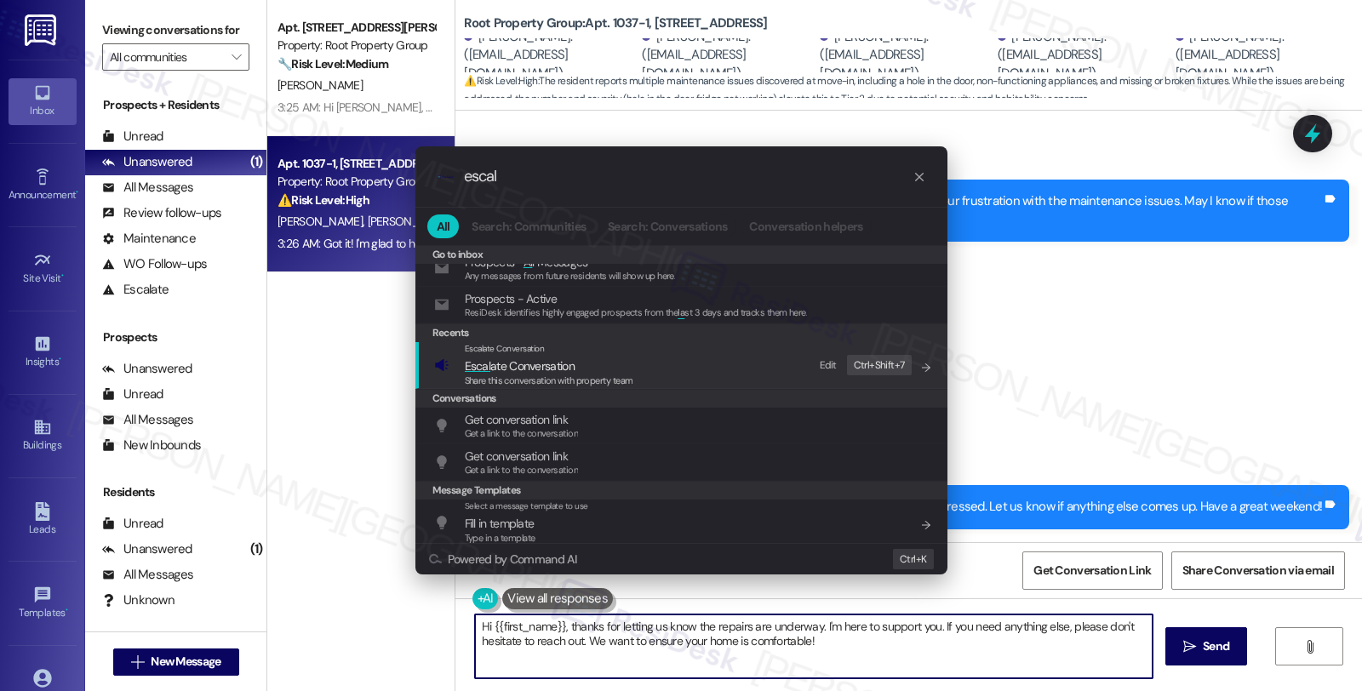
type input "escal"
click at [519, 368] on span "Escal ate Conversation" at bounding box center [520, 365] width 110 height 15
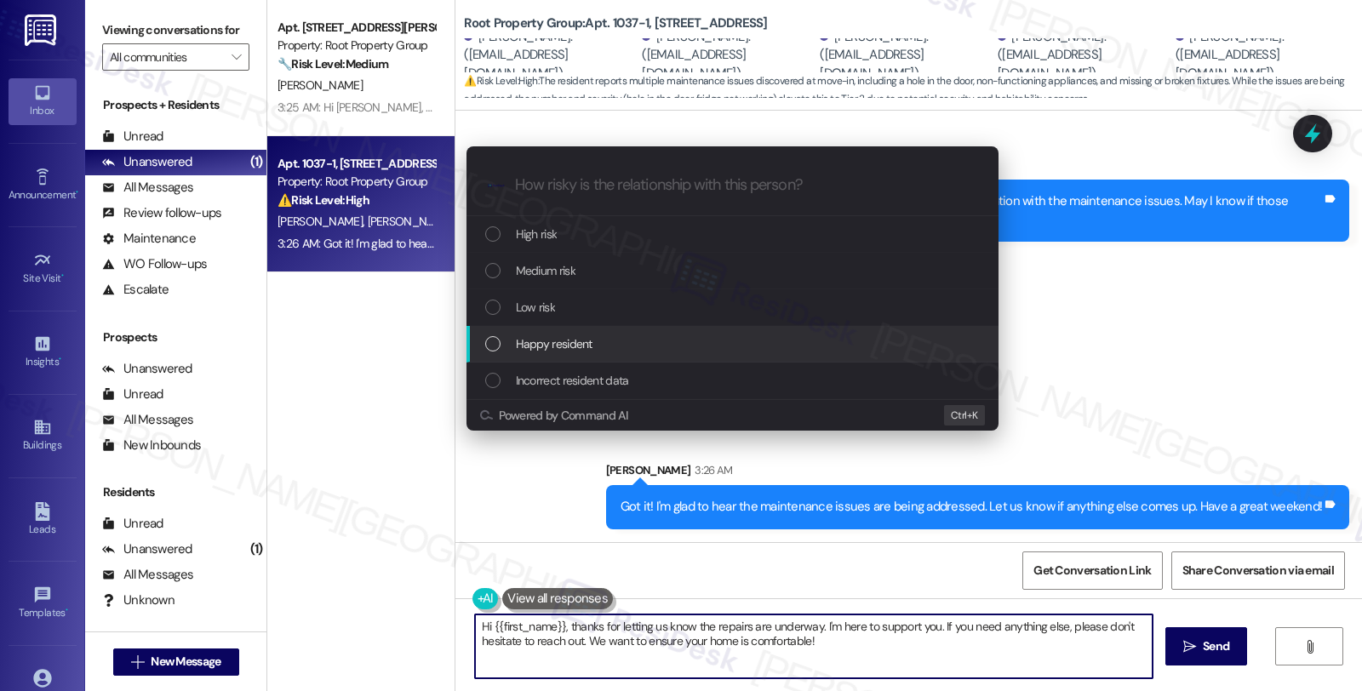
scroll to position [0, 0]
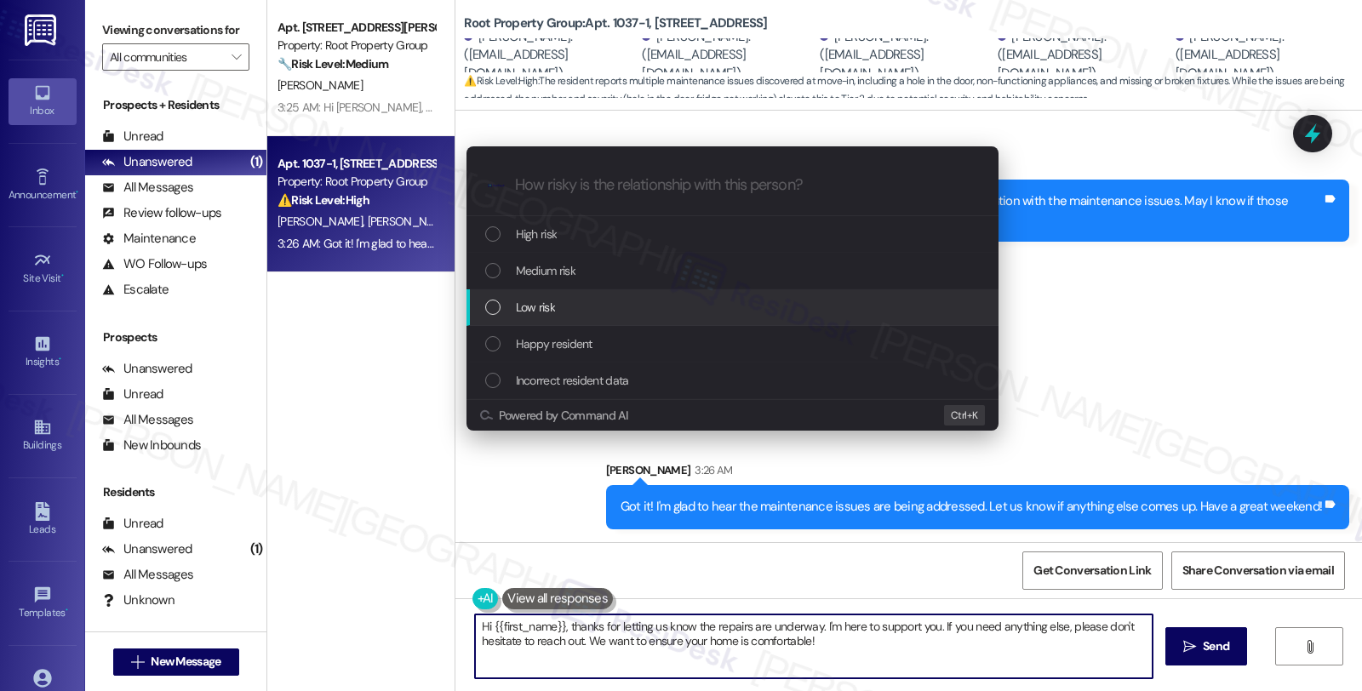
click at [553, 307] on span "Low risk" at bounding box center [535, 307] width 39 height 19
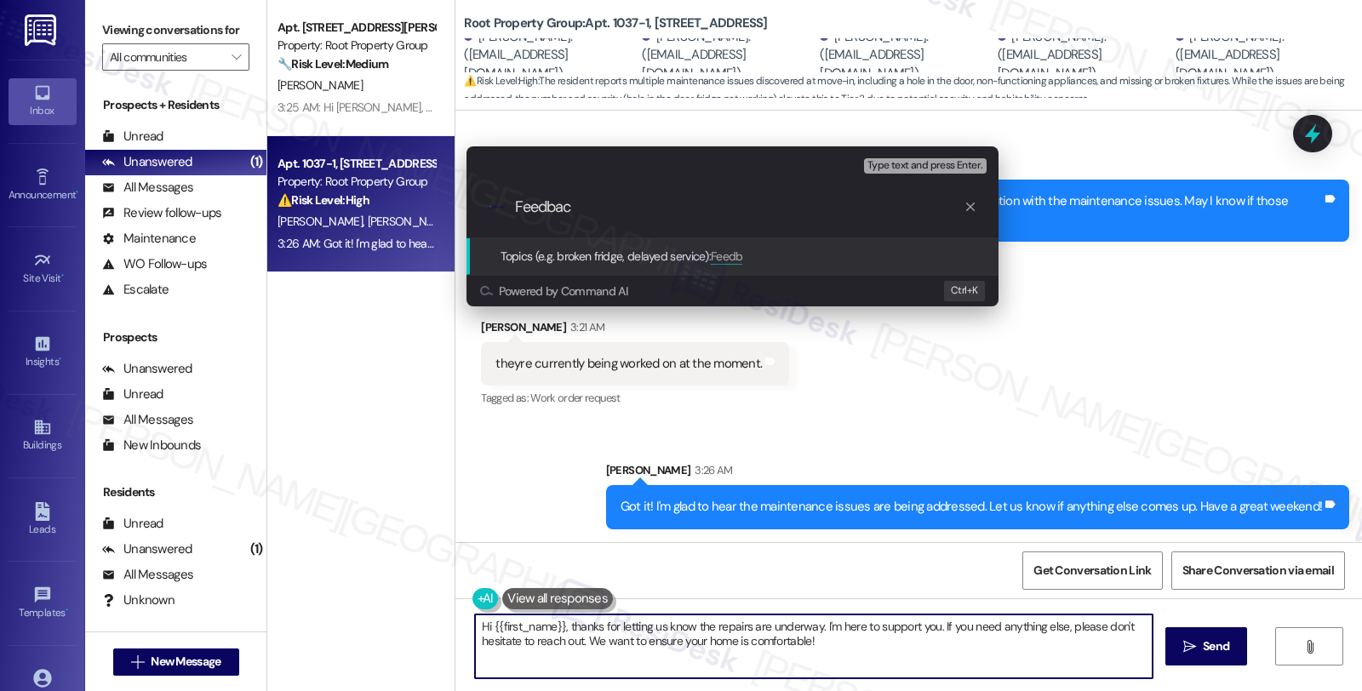
type input "Feedback"
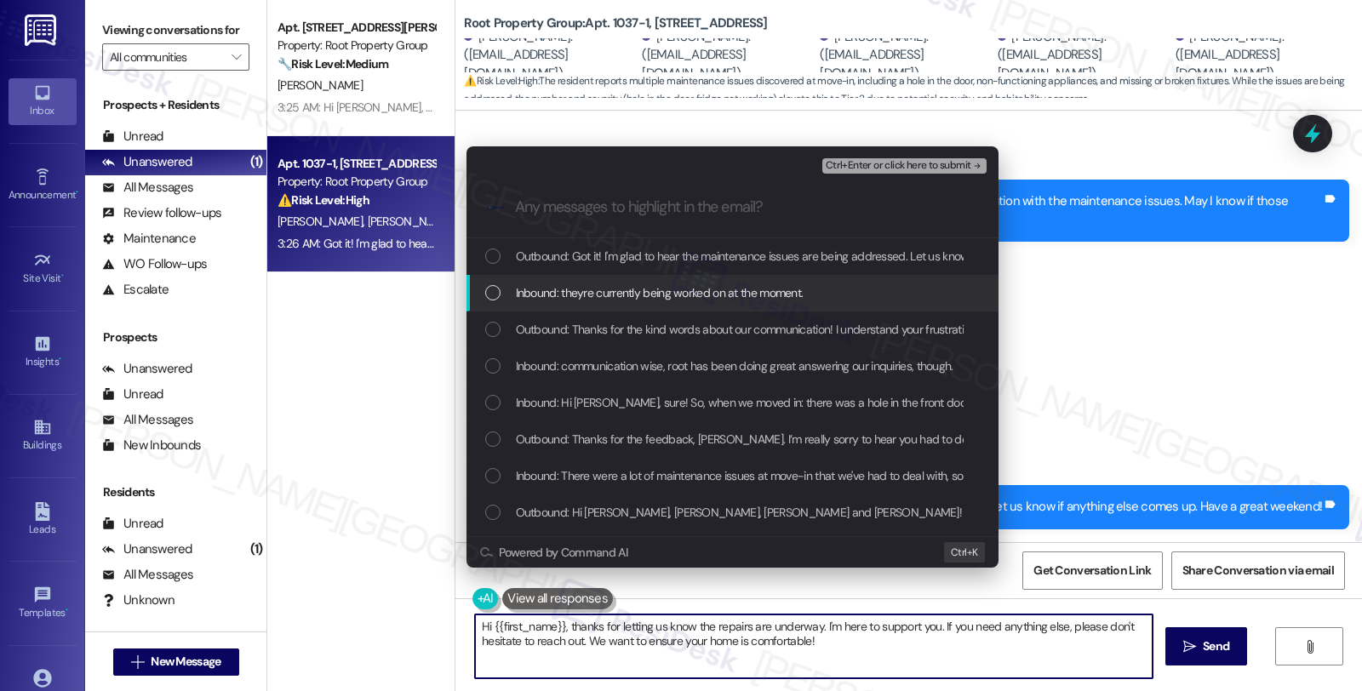
click at [551, 294] on span "Inbound: theyre currently being worked on at the moment." at bounding box center [660, 292] width 288 height 19
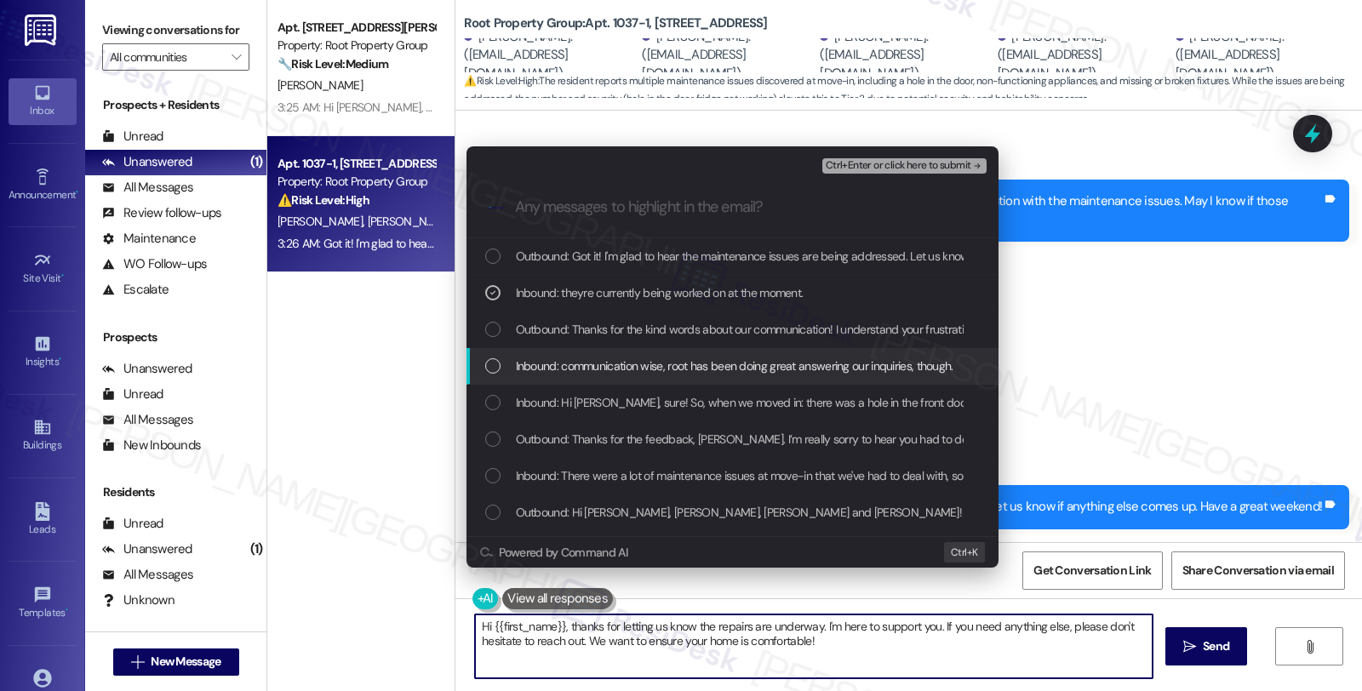
click at [549, 379] on div "Inbound: communication wise, root has been doing great answering our inquiries,…" at bounding box center [732, 366] width 532 height 37
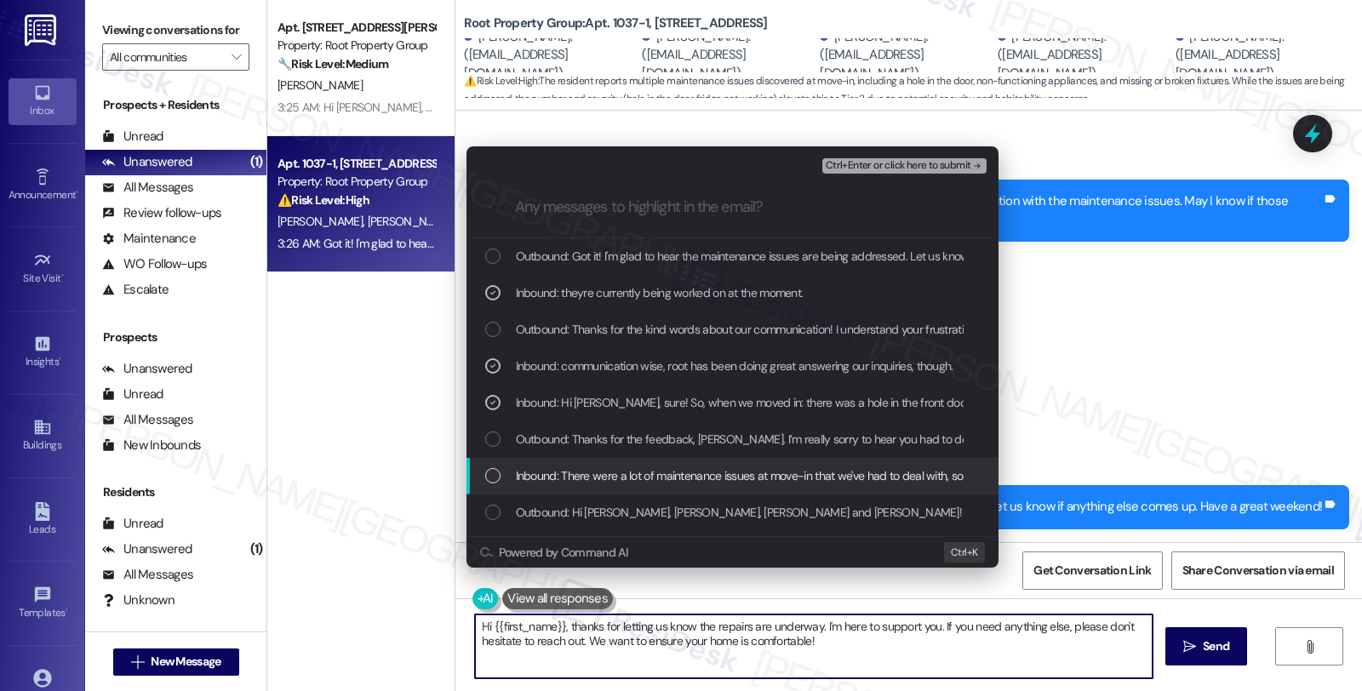
click at [554, 465] on div "Inbound: There were a lot of maintenance issues at move-in that we've had to de…" at bounding box center [732, 476] width 532 height 37
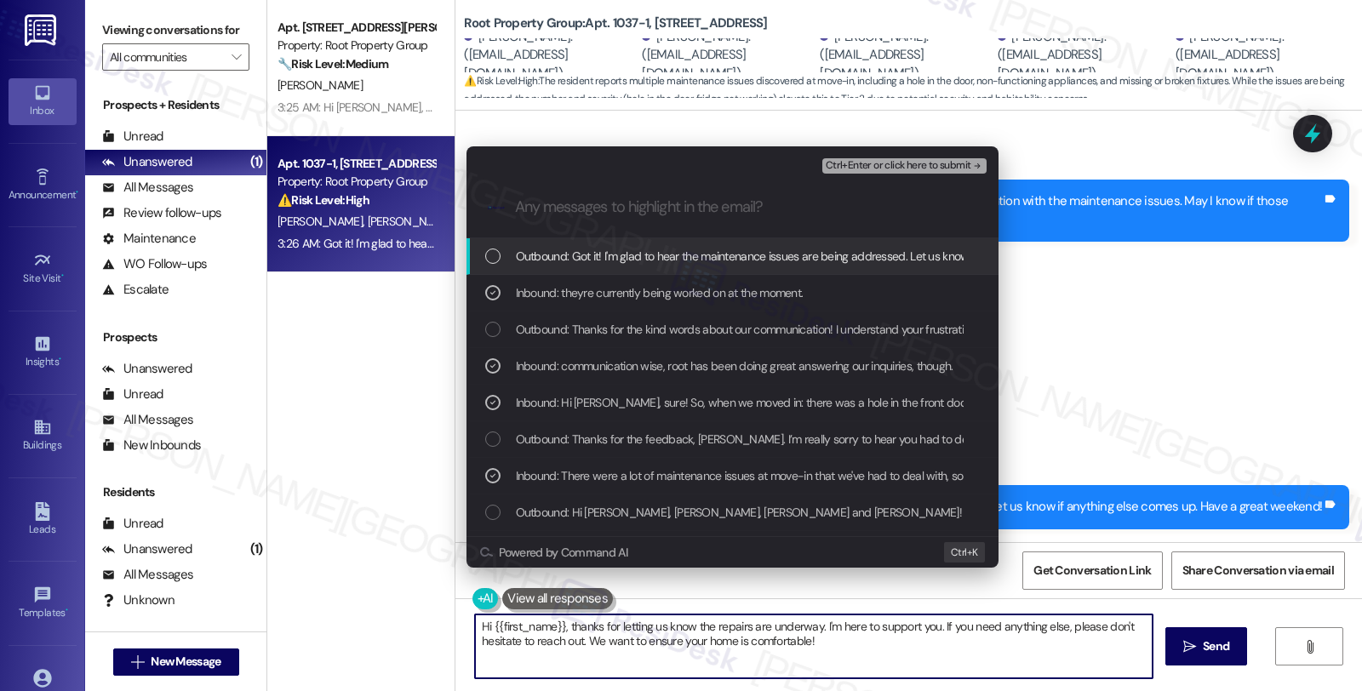
click at [893, 171] on span "Ctrl+Enter or click here to submit" at bounding box center [898, 166] width 146 height 12
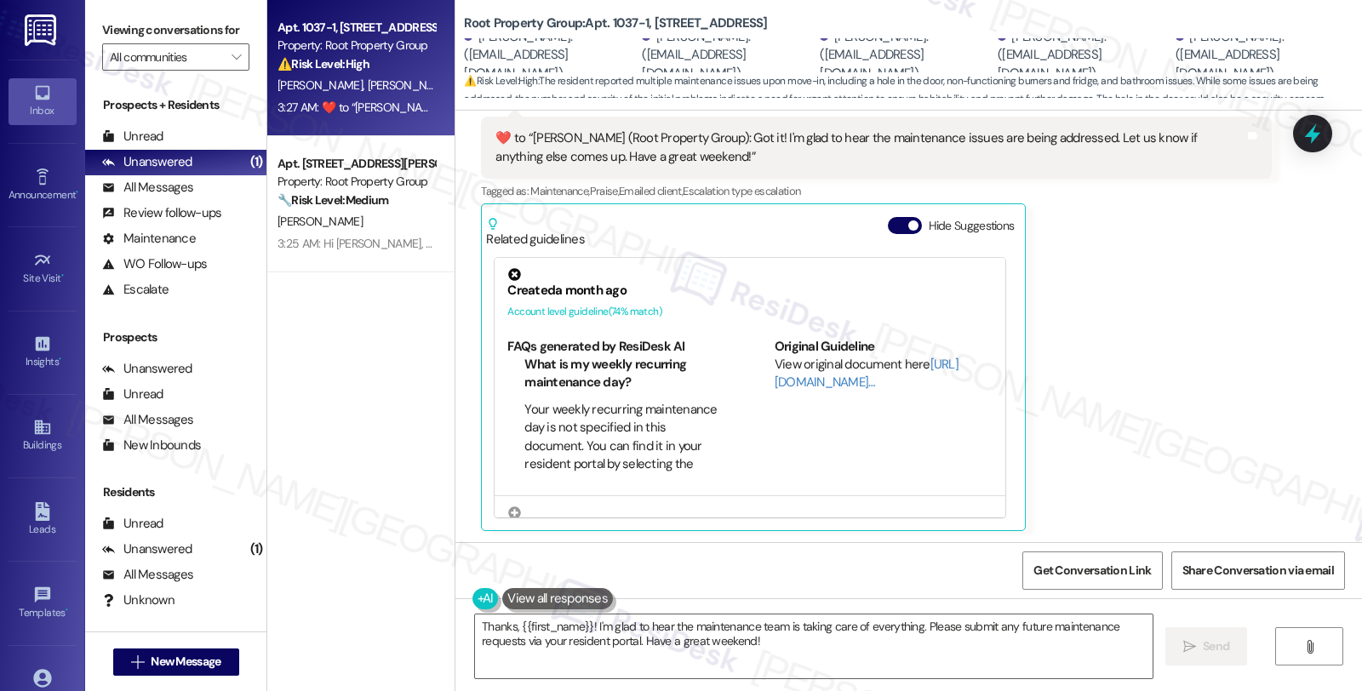
scroll to position [1964, 0]
click at [1091, 639] on textarea "Thanks, {{first_name}}! I'm glad to hear the maintenance team is taking care of…" at bounding box center [813, 646] width 677 height 64
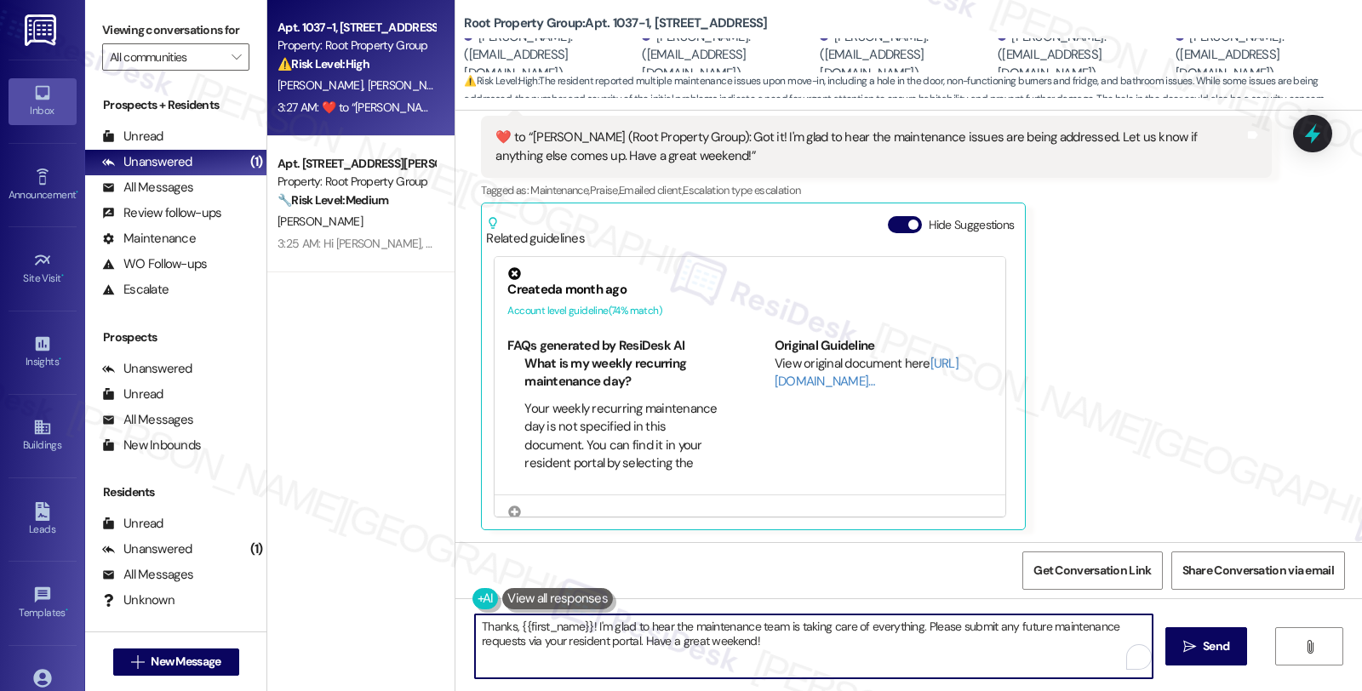
click at [868, 636] on textarea "Thanks, {{first_name}}! I'm glad to hear the maintenance team is taking care of…" at bounding box center [813, 646] width 677 height 64
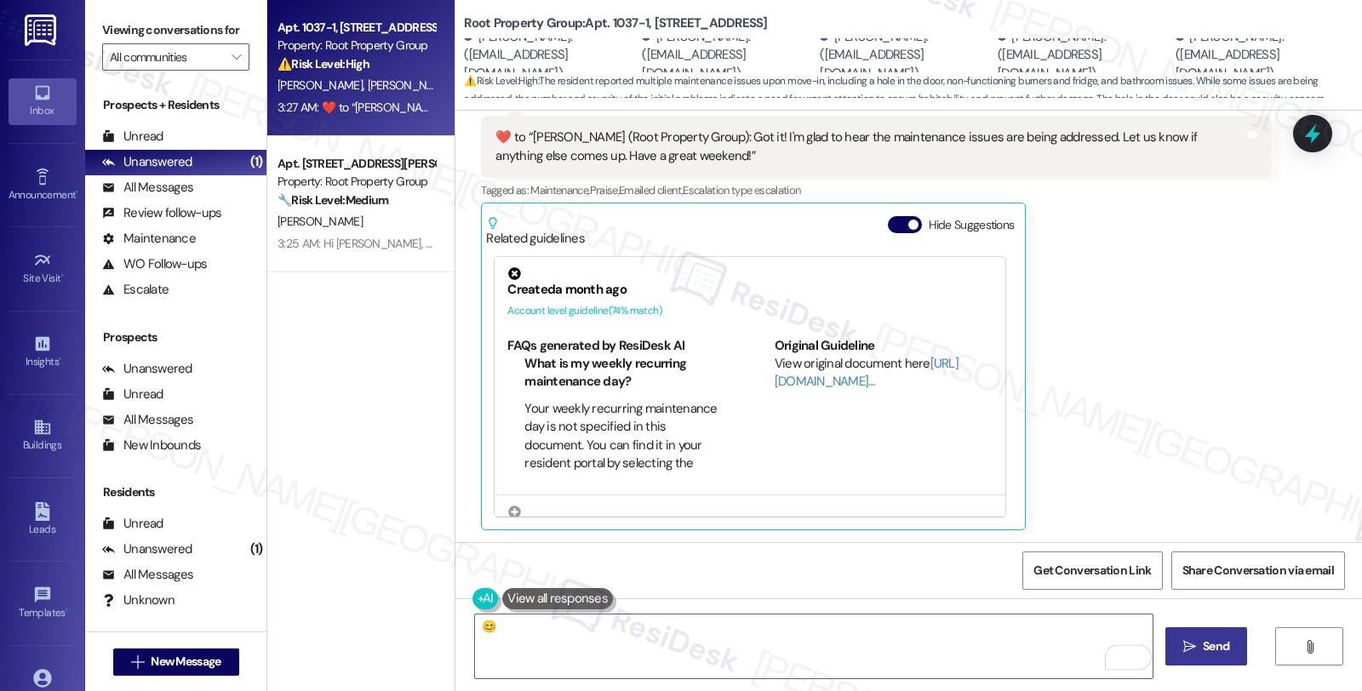
click at [1239, 643] on button " Send" at bounding box center [1206, 646] width 83 height 38
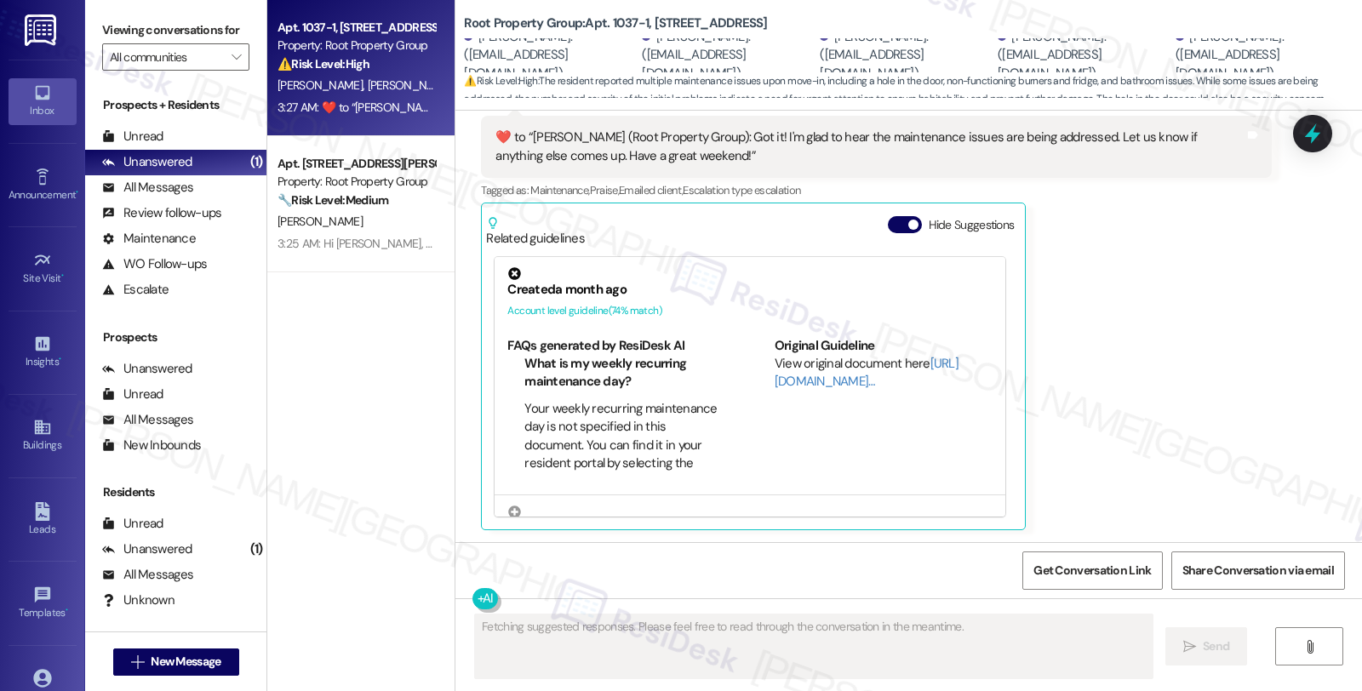
scroll to position [2083, 0]
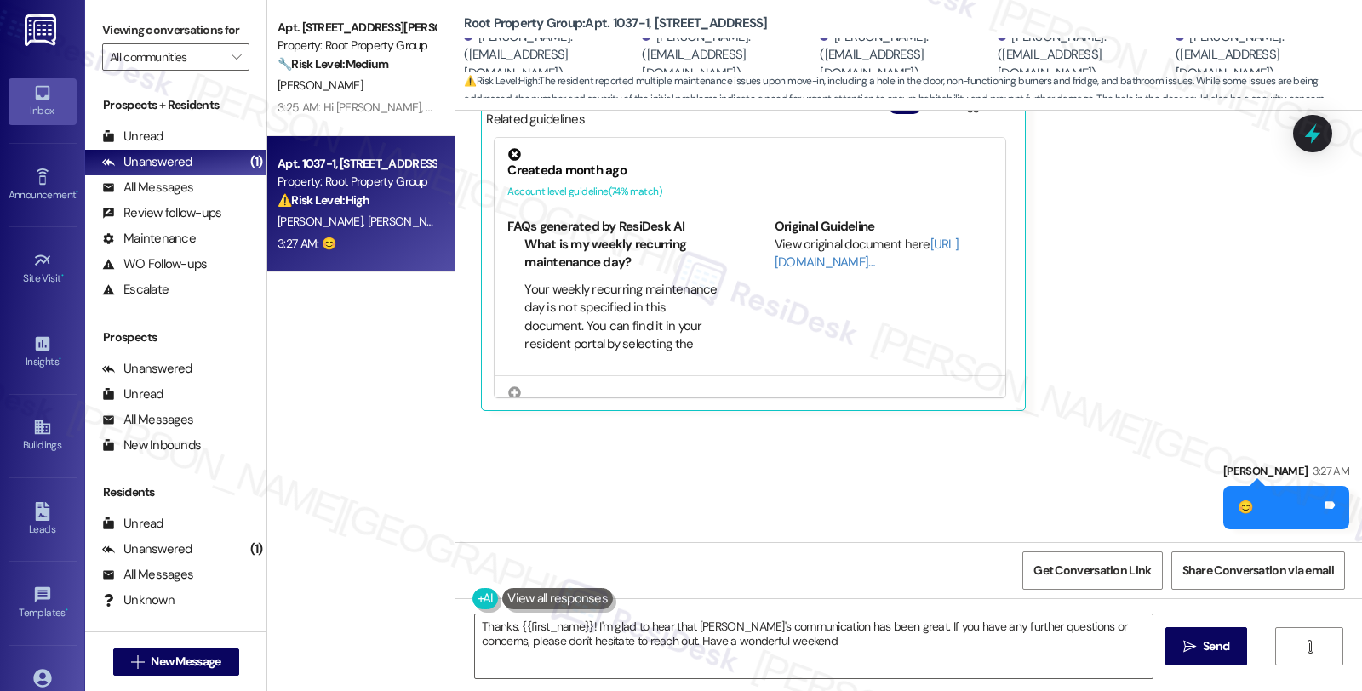
type textarea "Thanks, {{first_name}}! I'm glad to hear that [PERSON_NAME]'s communication has…"
